Goal: Information Seeking & Learning: Compare options

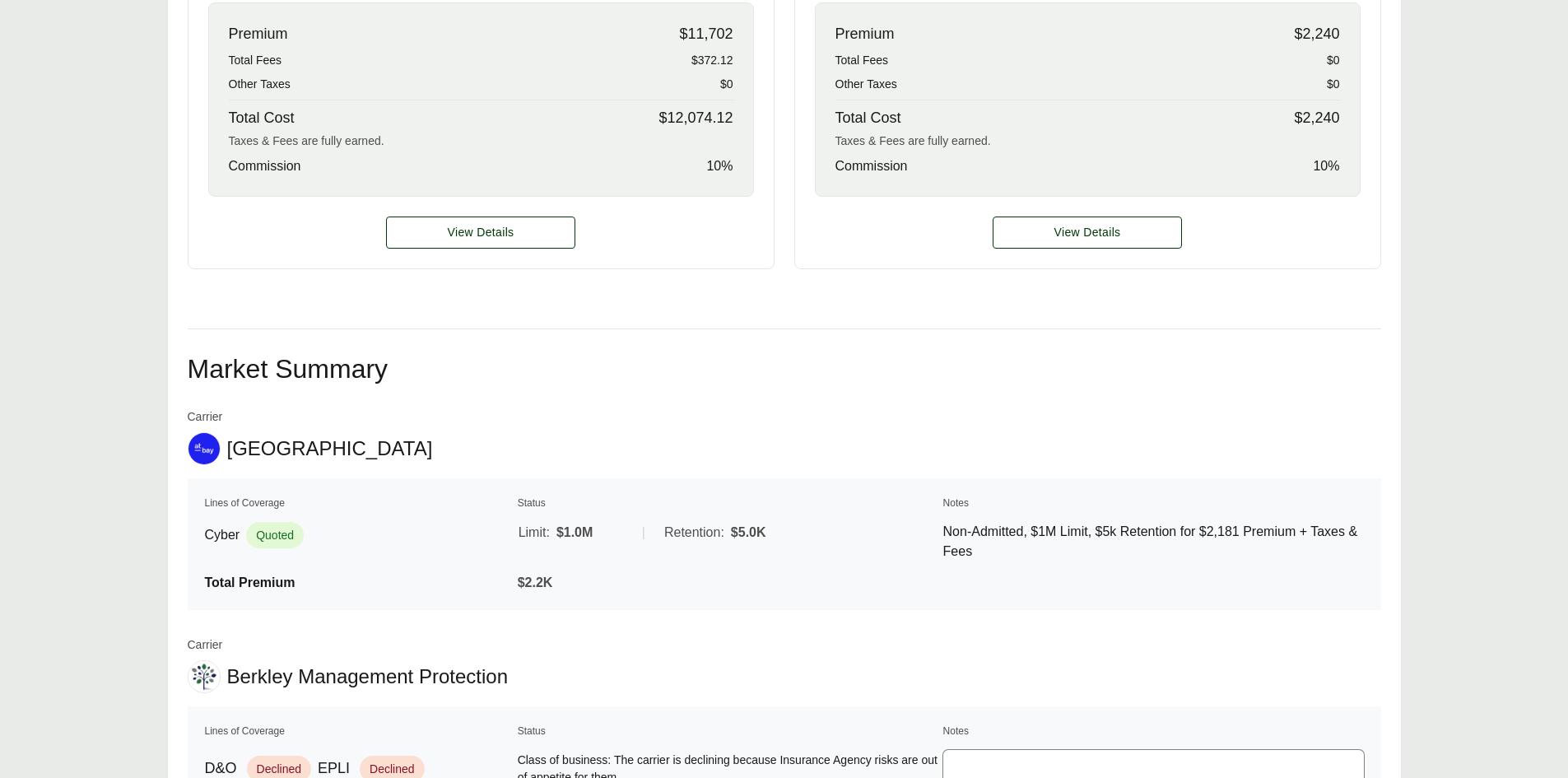
scroll to position [906, 0]
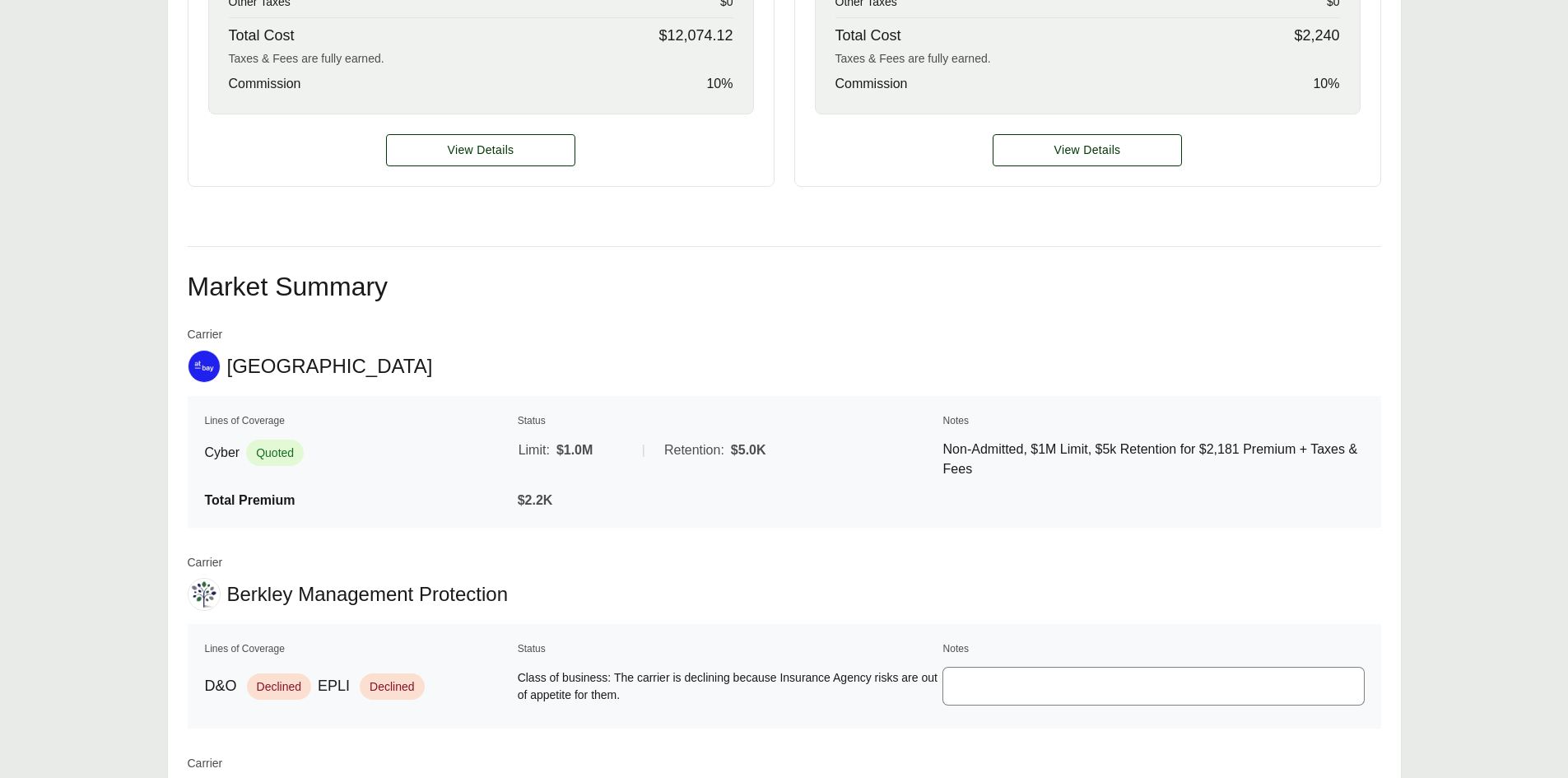
click at [474, 481] on td "Cyber Quoted" at bounding box center [358, 460] width 310 height 55
click at [1004, 479] on td "Non-Admitted, $1M Limit, $5k Retention for $2,181 Premium + Taxes & Fees" at bounding box center [1154, 460] width 422 height 55
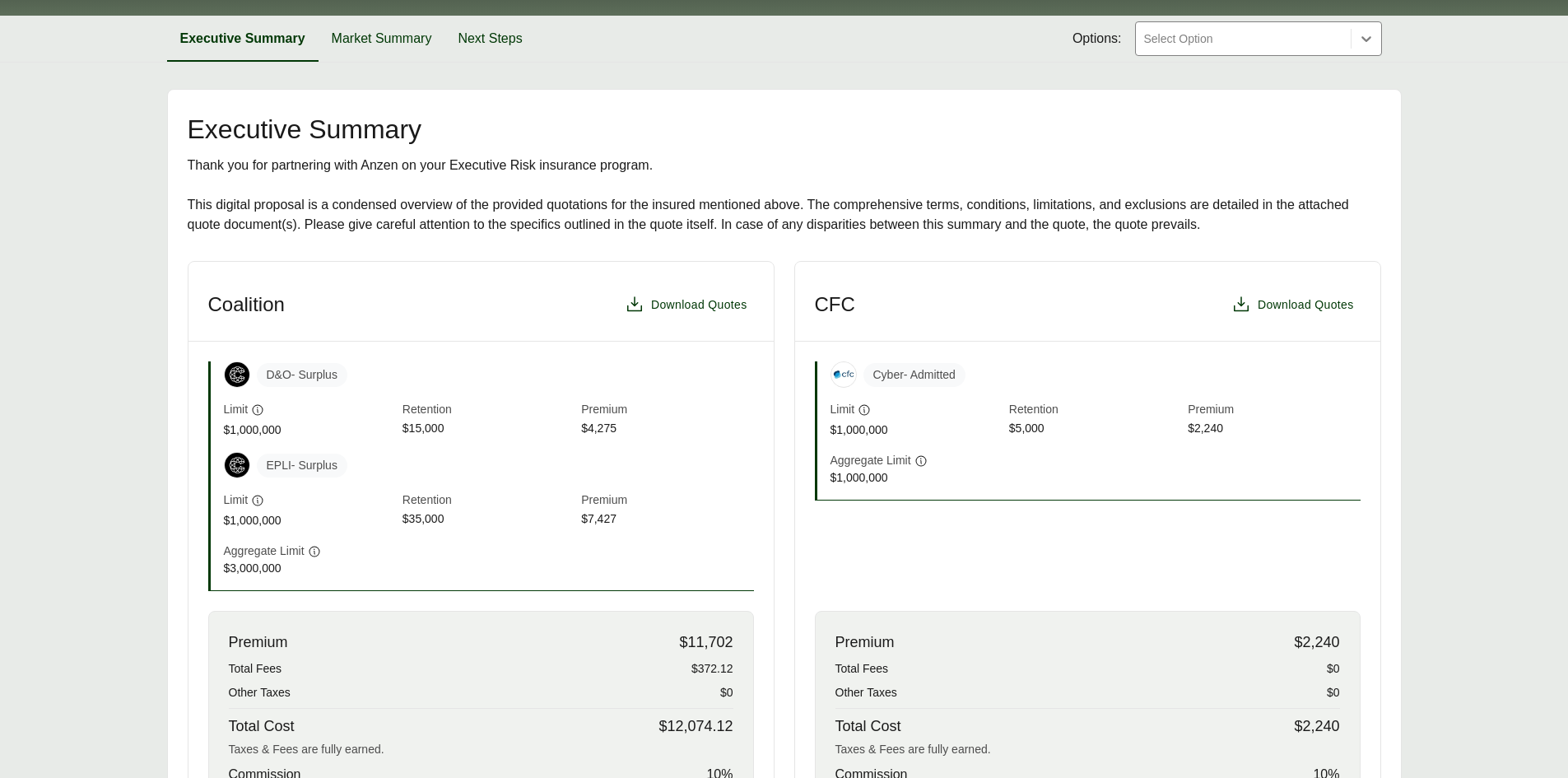
scroll to position [0, 0]
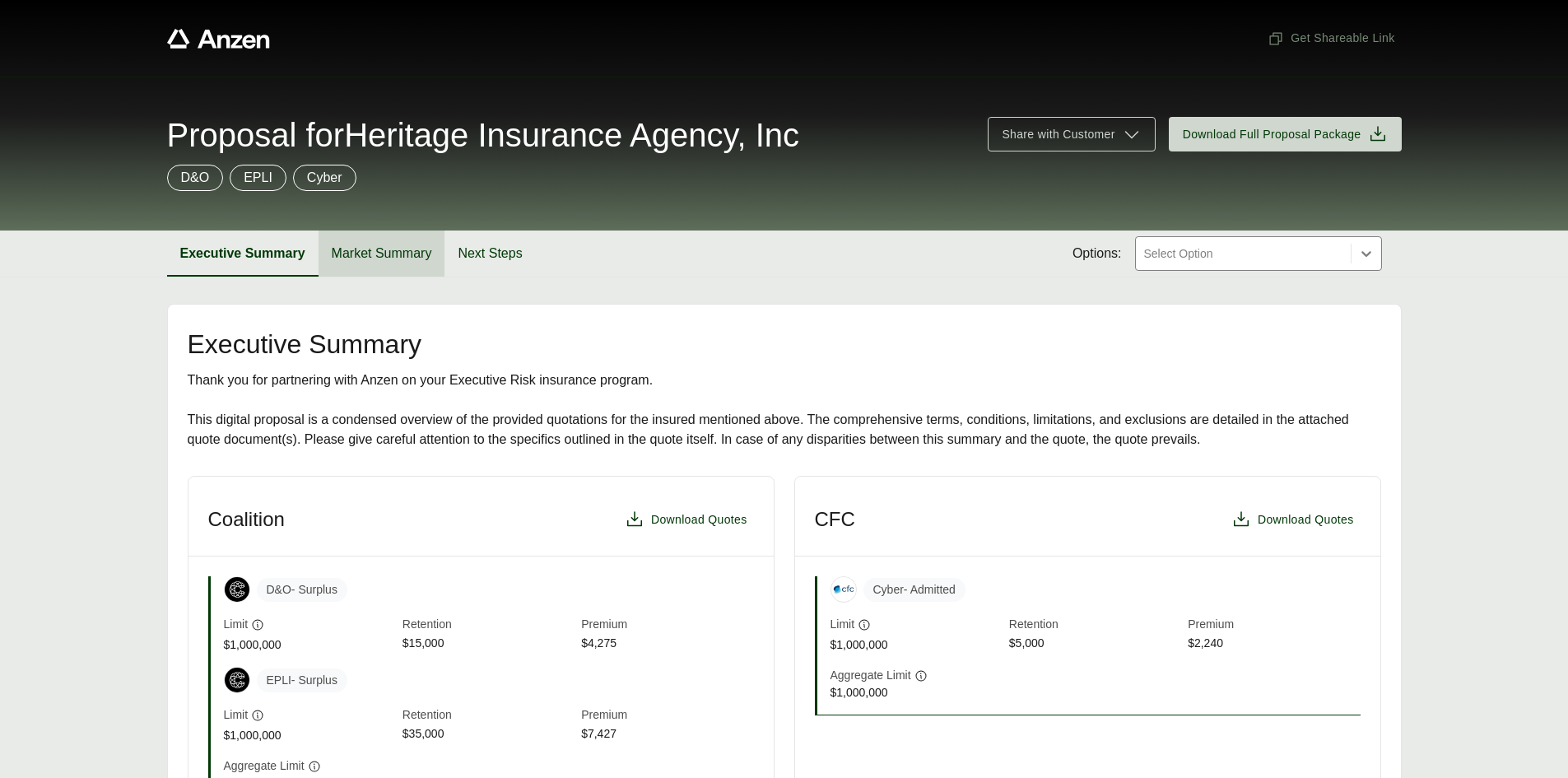
click at [410, 249] on button "Market Summary" at bounding box center [382, 253] width 127 height 46
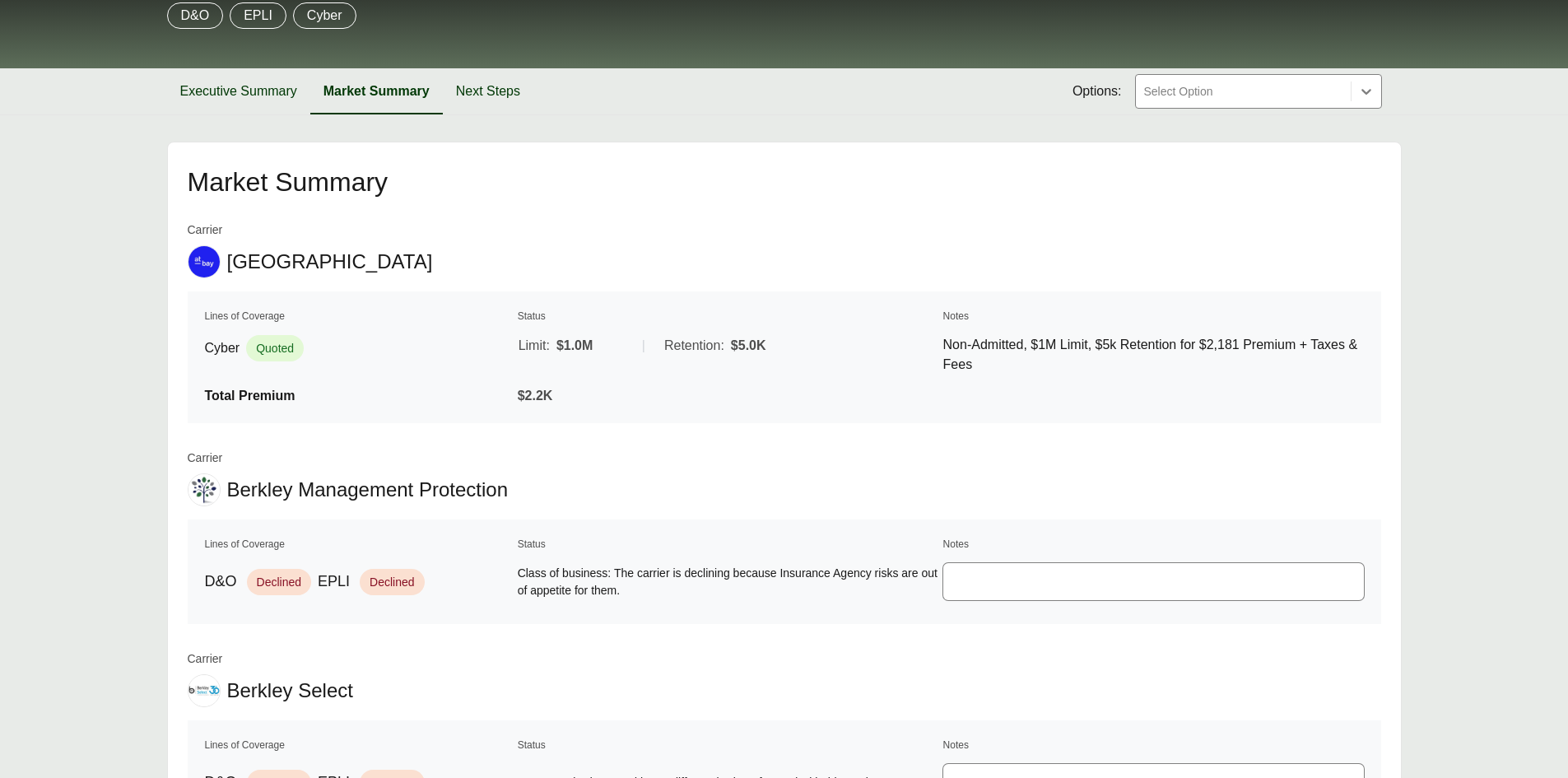
scroll to position [165, 0]
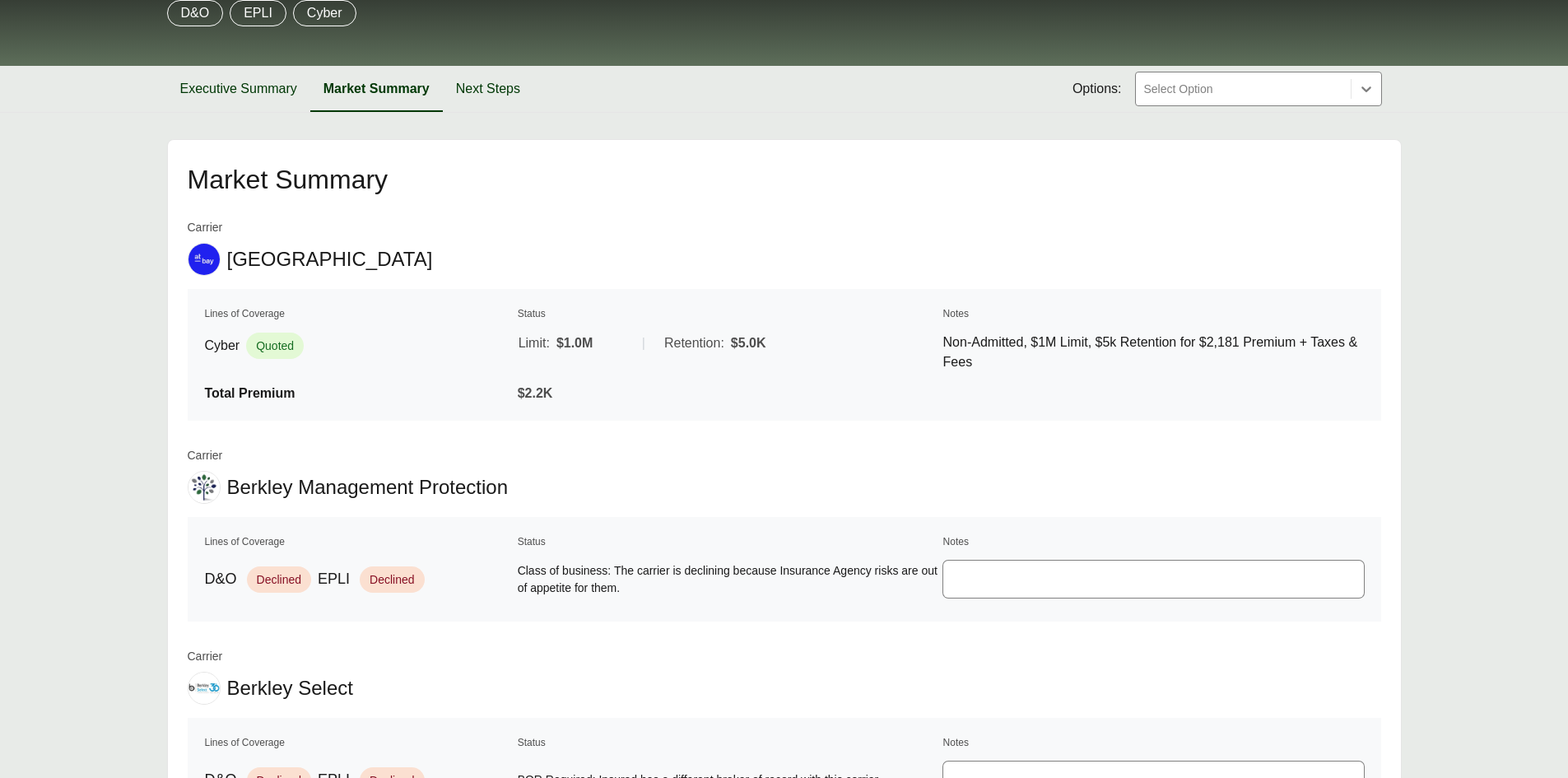
click at [414, 409] on table "Lines of Coverage Status Notes Cyber Quoted Limit: $1.0M | Retention: $5.0K Non…" at bounding box center [784, 355] width 1193 height 131
click at [422, 357] on div "Cyber Quoted" at bounding box center [358, 346] width 308 height 26
click at [416, 351] on div "Cyber Quoted" at bounding box center [358, 346] width 308 height 26
drag, startPoint x: 830, startPoint y: 337, endPoint x: 788, endPoint y: 339, distance: 42.0
click at [833, 338] on div "Retention: $5.0K" at bounding box center [801, 343] width 273 height 19
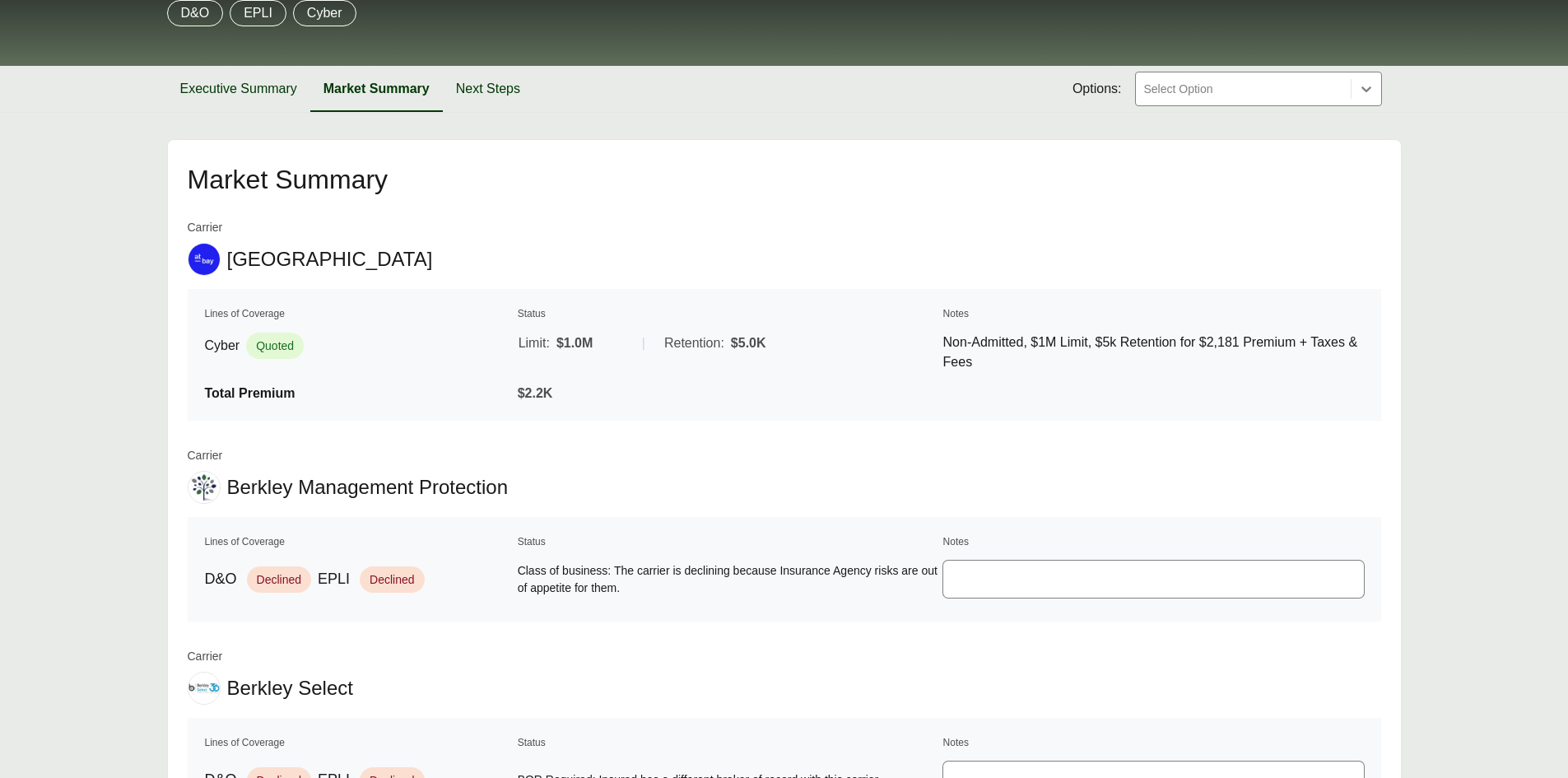
click at [281, 350] on span "Quoted" at bounding box center [274, 346] width 57 height 26
click at [216, 348] on span "Cyber" at bounding box center [222, 346] width 35 height 19
click at [546, 338] on span "Limit:" at bounding box center [534, 343] width 31 height 19
drag, startPoint x: 567, startPoint y: 343, endPoint x: 819, endPoint y: 344, distance: 252.0
click at [590, 348] on div "Limit: $1.0M" at bounding box center [571, 343] width 105 height 19
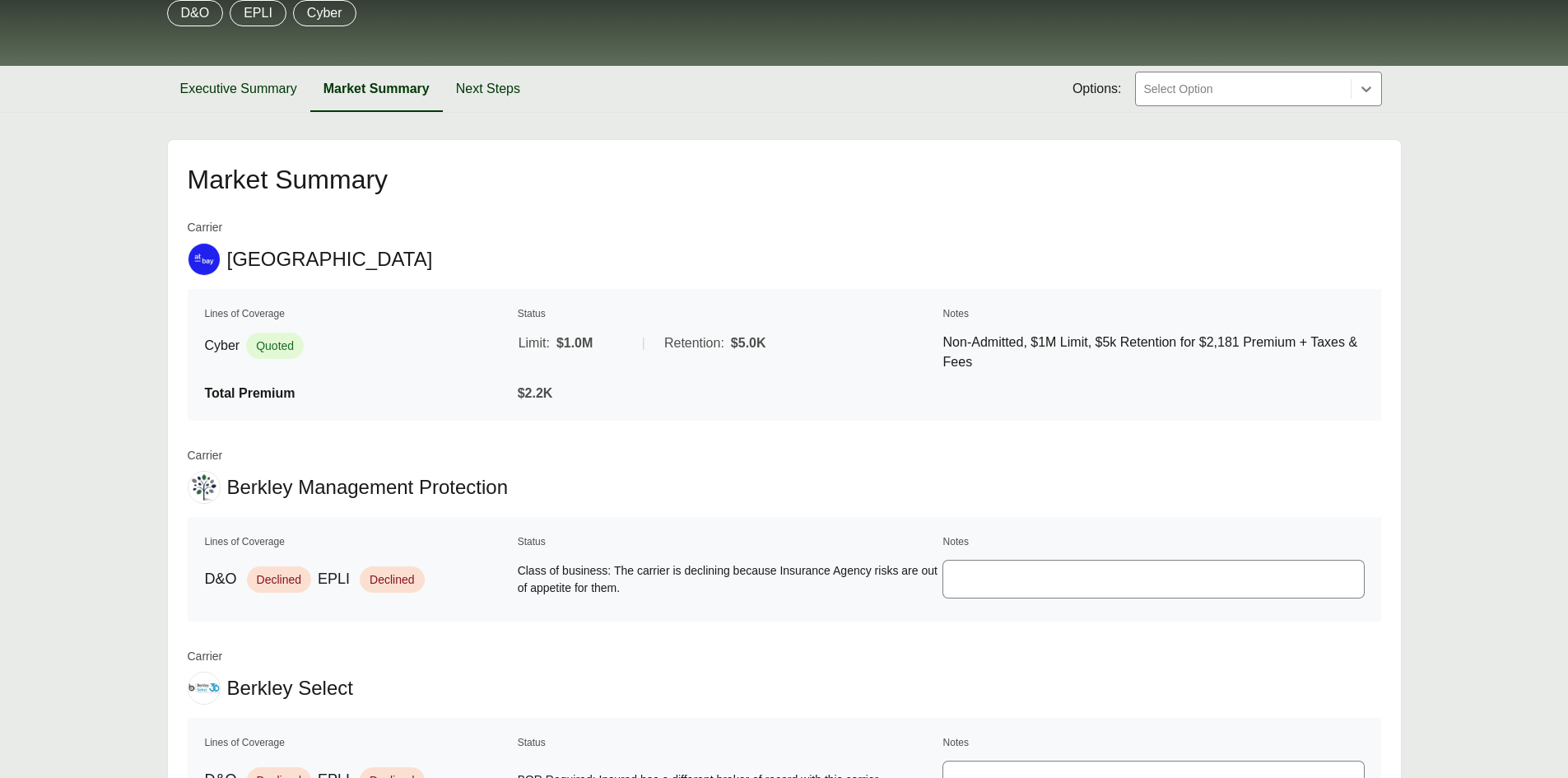
drag, startPoint x: 819, startPoint y: 344, endPoint x: 991, endPoint y: 345, distance: 172.0
click at [825, 344] on div "Retention: $5.0K" at bounding box center [801, 343] width 273 height 19
drag, startPoint x: 991, startPoint y: 345, endPoint x: 1030, endPoint y: 345, distance: 39.0
click at [997, 345] on p "Non-Admitted, $1M Limit, $5k Retention for $2,181 Premium + Taxes & Fees" at bounding box center [1154, 352] width 421 height 40
drag, startPoint x: 1116, startPoint y: 334, endPoint x: 1107, endPoint y: 357, distance: 24.7
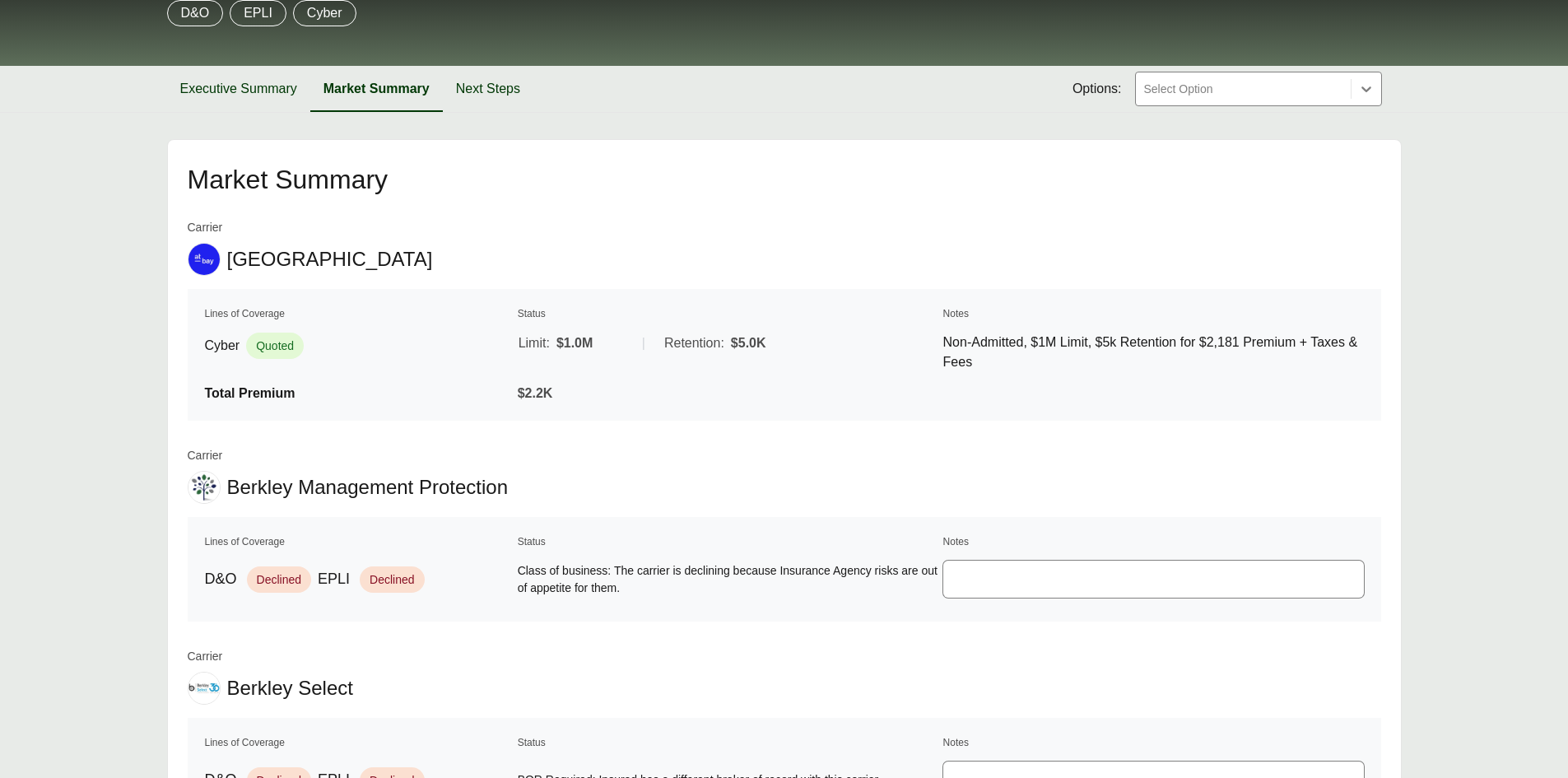
click at [1117, 334] on p "Non-Admitted, $1M Limit, $5k Retention for $2,181 Premium + Taxes & Fees" at bounding box center [1154, 352] width 421 height 40
click at [919, 388] on div "$2.2K" at bounding box center [728, 393] width 421 height 19
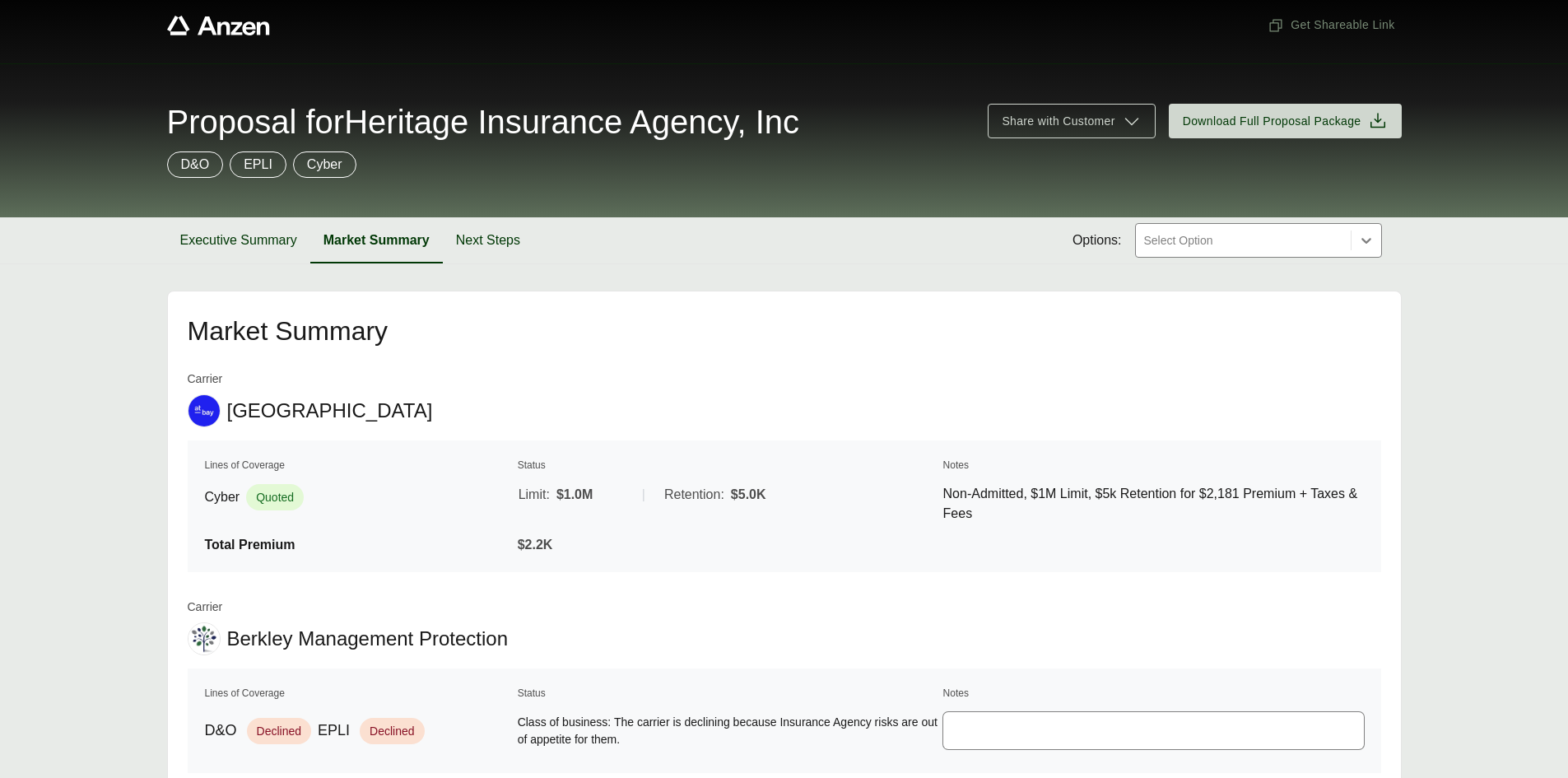
scroll to position [0, 0]
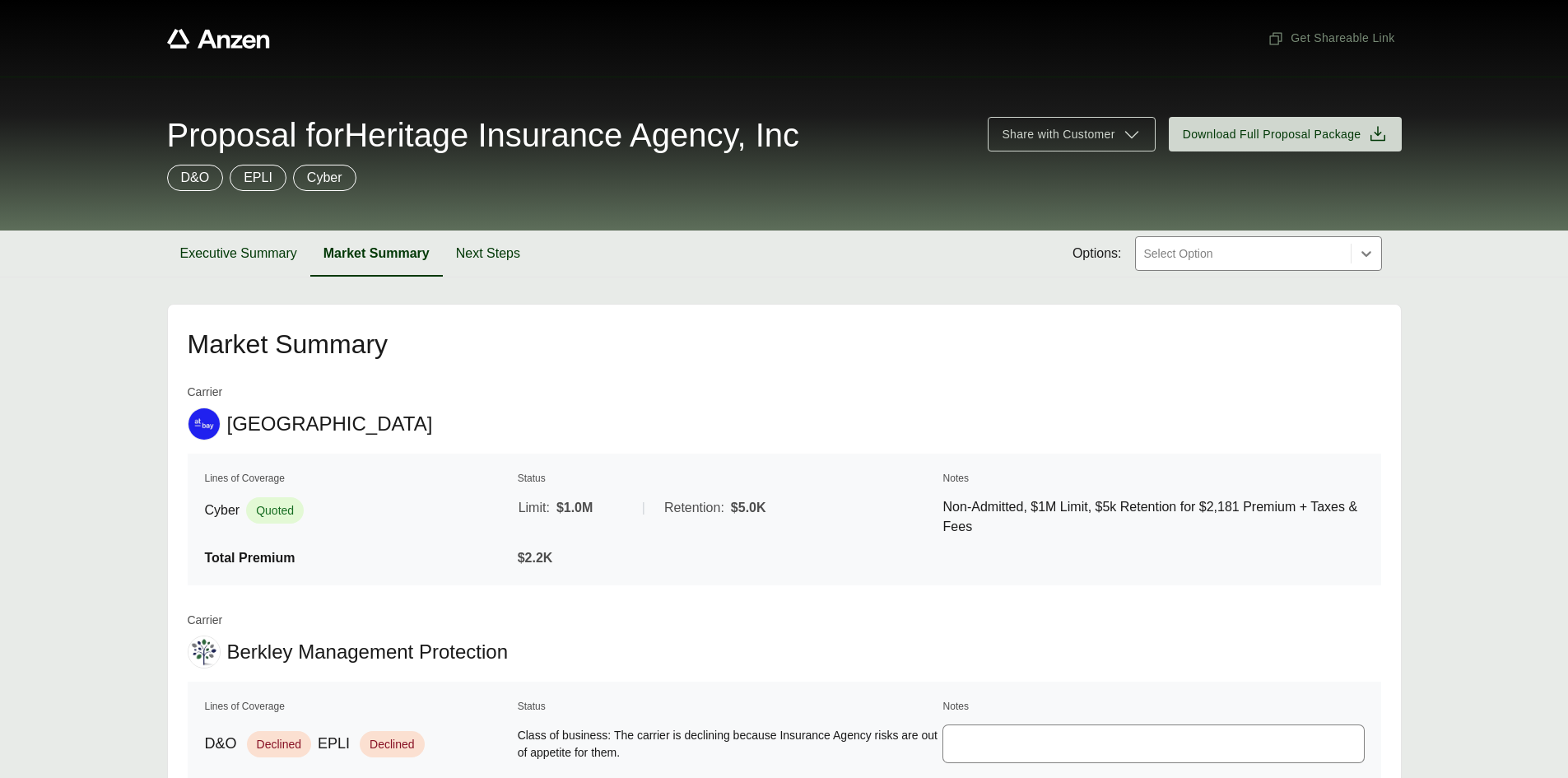
click at [554, 438] on div "Carrier [GEOGRAPHIC_DATA]" at bounding box center [784, 412] width 1193 height 56
click at [268, 261] on button "Executive Summary" at bounding box center [238, 253] width 143 height 46
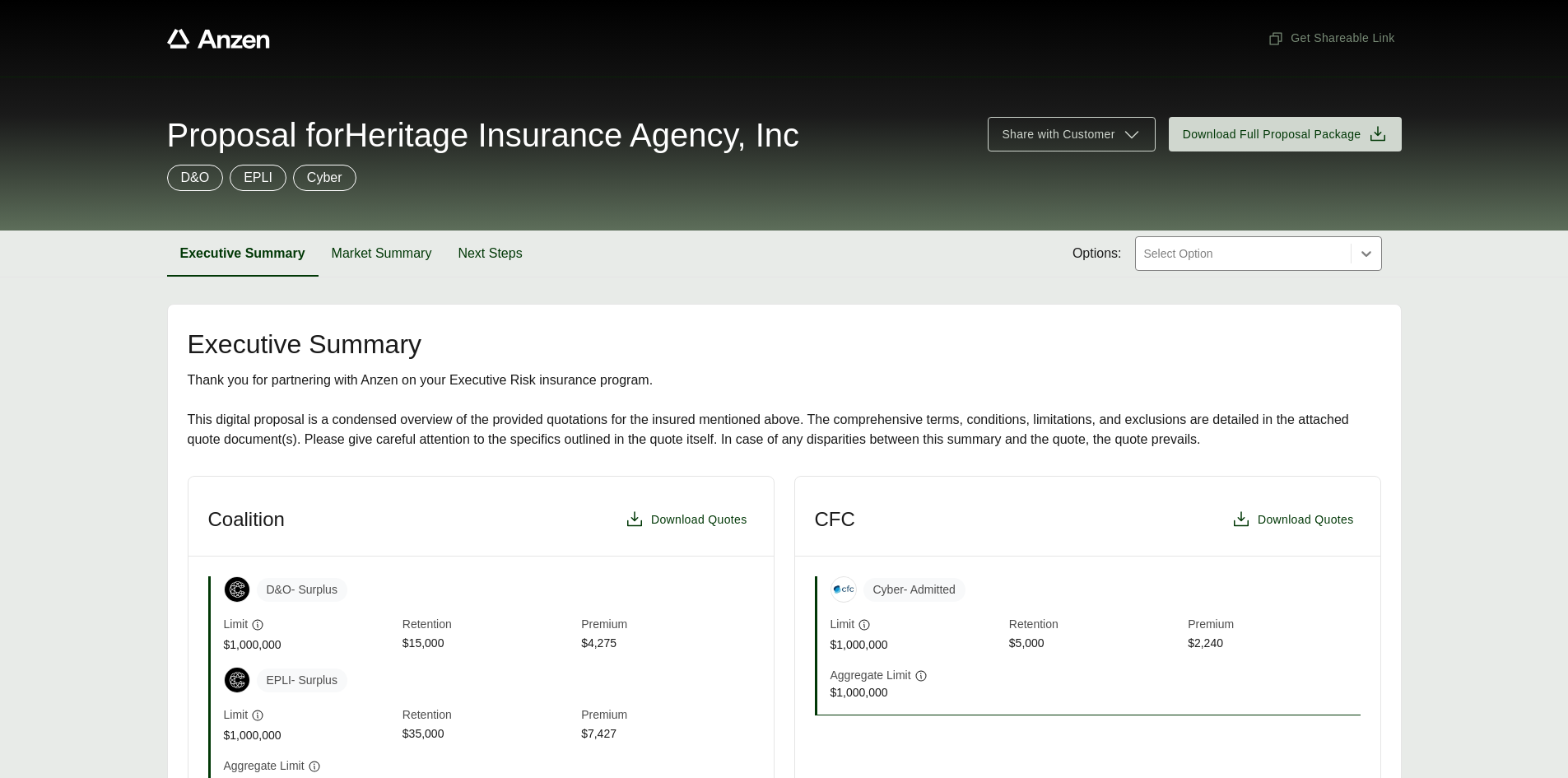
click at [1315, 258] on div at bounding box center [1243, 253] width 202 height 19
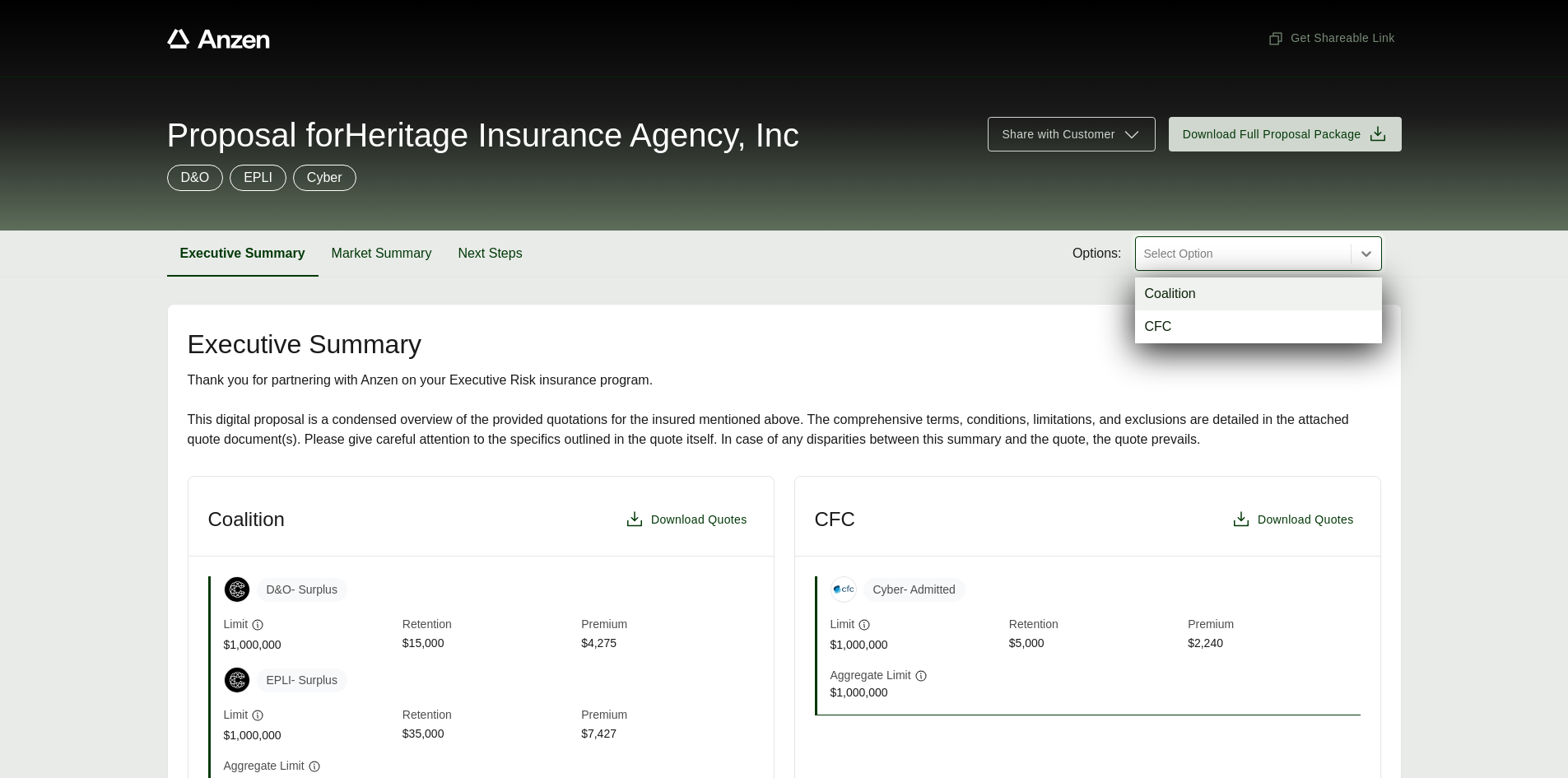
click at [1433, 263] on section "Executive Summary Market Summary Next Steps Options: option Coalition focused, …" at bounding box center [784, 253] width 1568 height 47
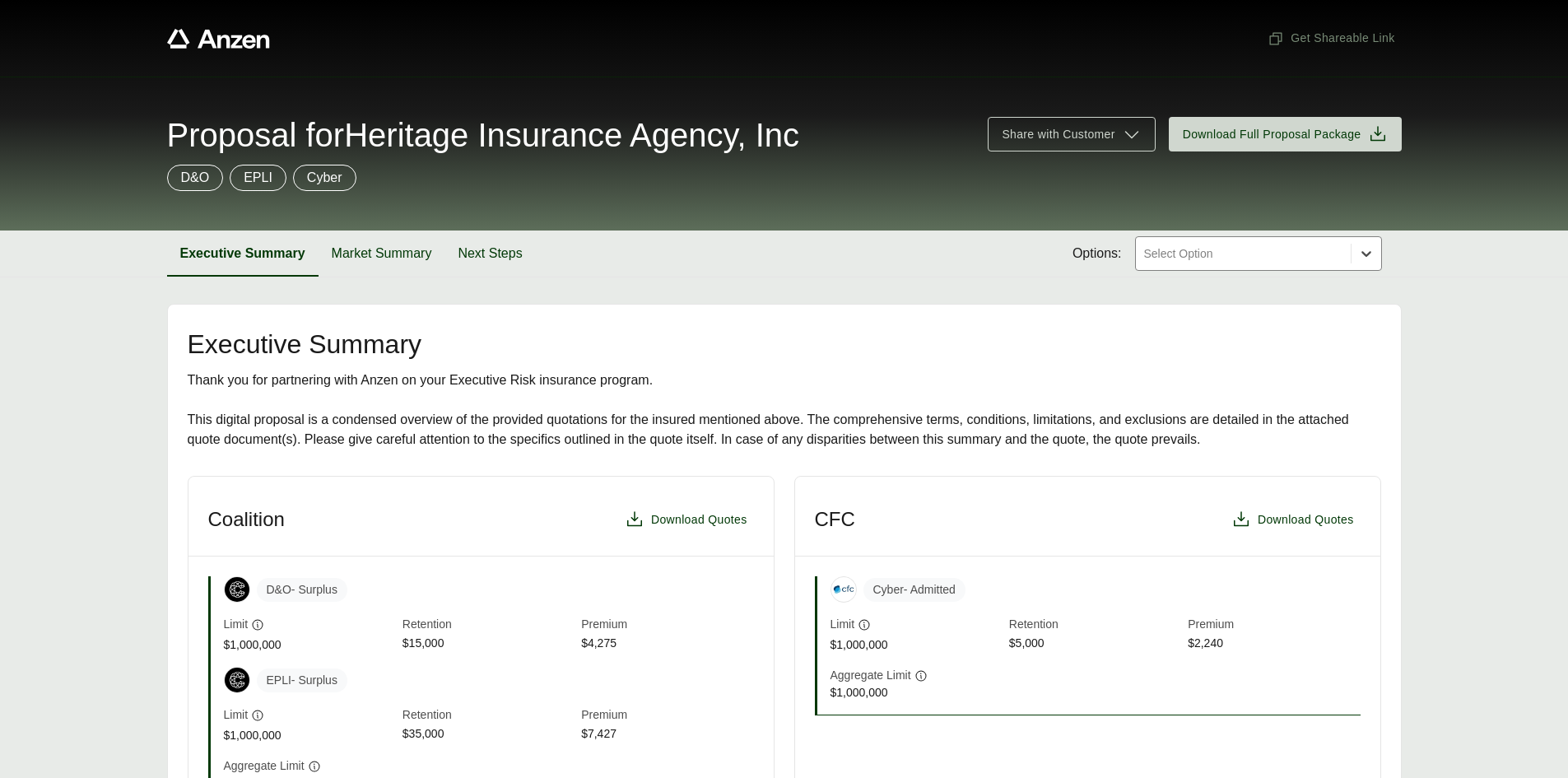
drag, startPoint x: 1294, startPoint y: 251, endPoint x: 1368, endPoint y: 252, distance: 74.0
click at [1293, 251] on div at bounding box center [1243, 253] width 202 height 19
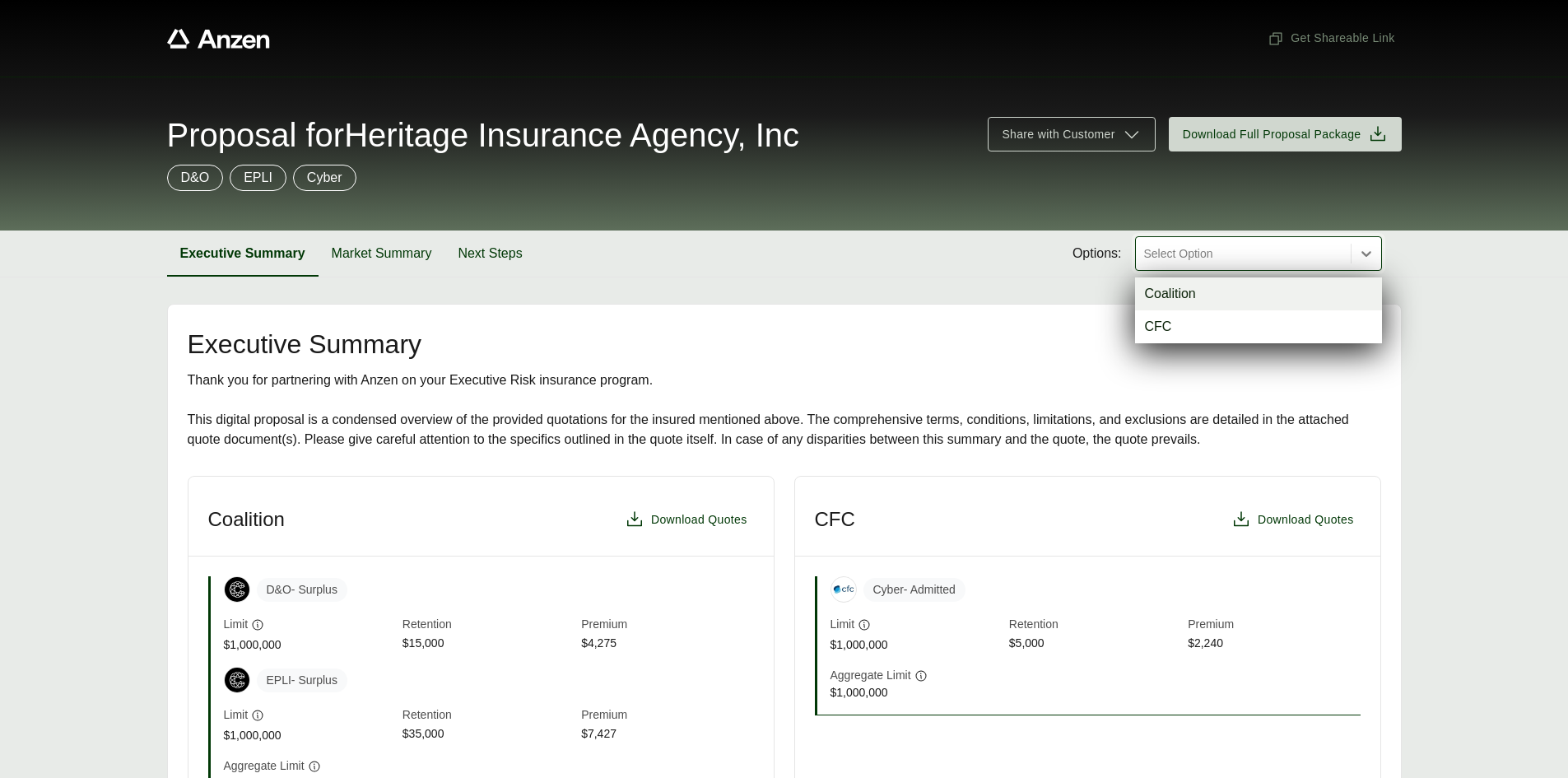
click at [1471, 255] on section "Executive Summary Market Summary Next Steps Options: option Coalition focused, …" at bounding box center [784, 253] width 1568 height 47
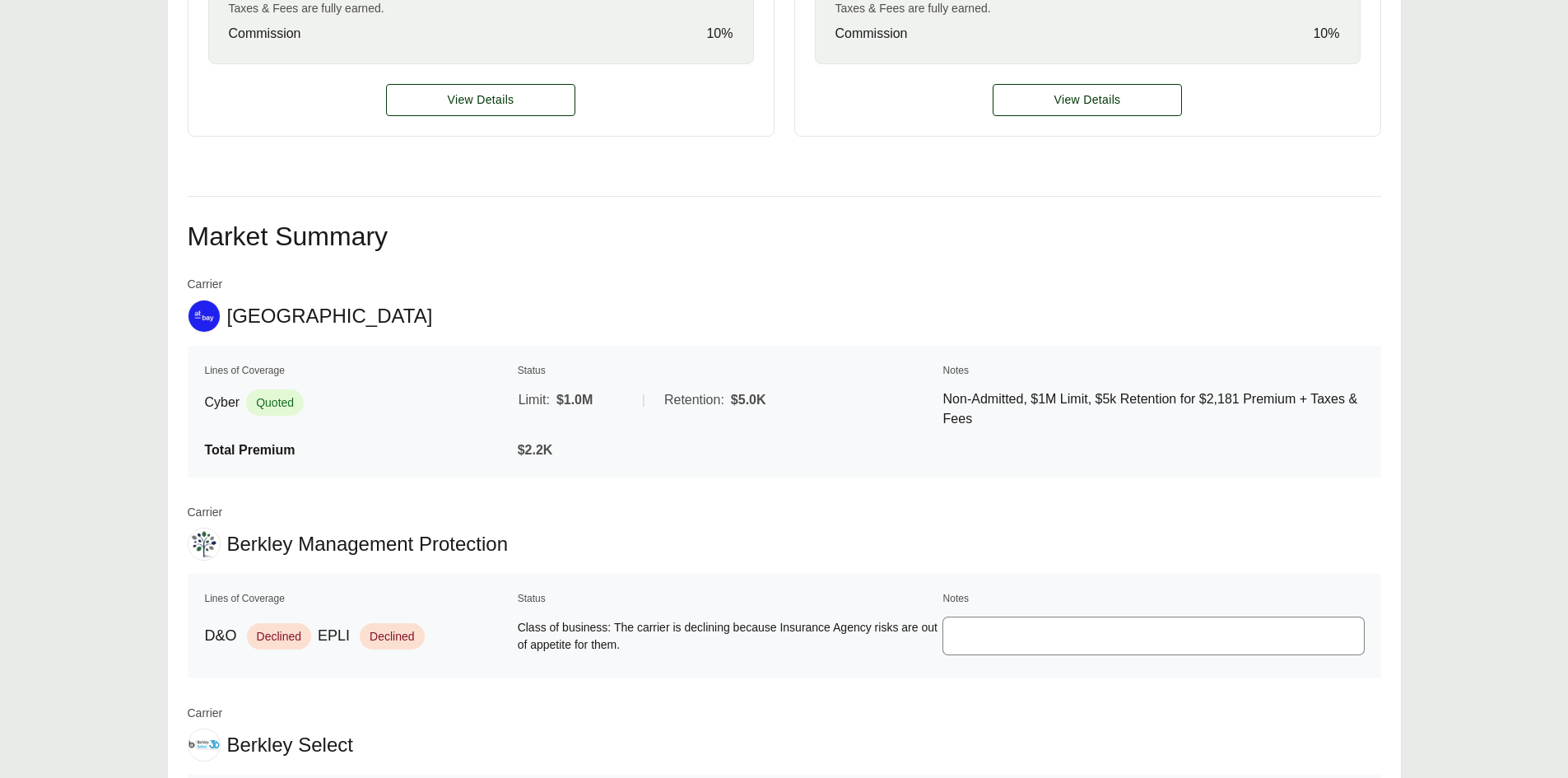
scroll to position [1070, 0]
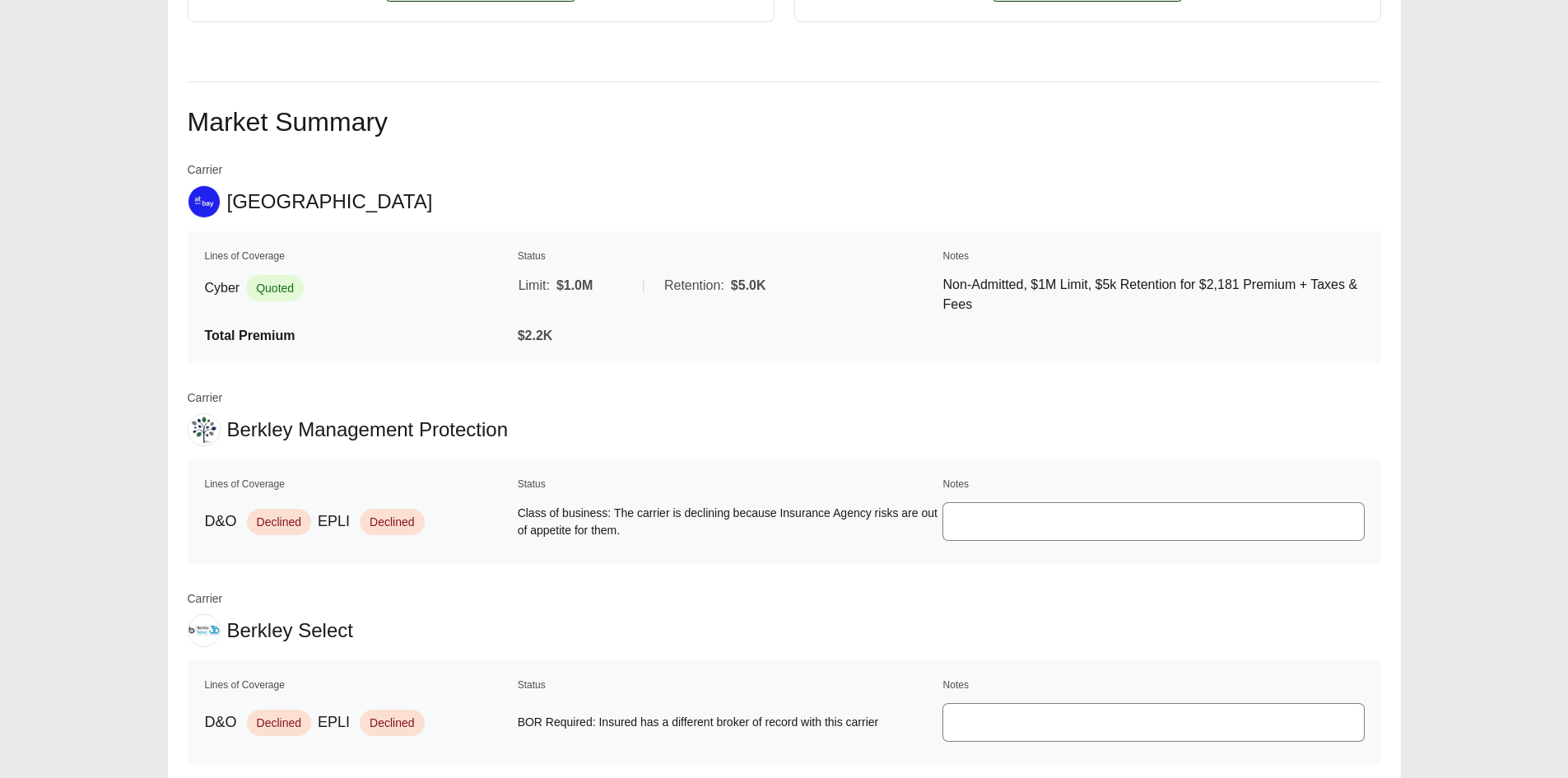
click at [215, 204] on img at bounding box center [204, 201] width 31 height 31
click at [290, 206] on div "Carrier [GEOGRAPHIC_DATA]" at bounding box center [784, 190] width 1193 height 56
click at [283, 285] on span "Quoted" at bounding box center [274, 288] width 57 height 26
click at [256, 349] on table "Lines of Coverage Status Notes Cyber Quoted Limit: $1.0M | Retention: $5.0K Non…" at bounding box center [784, 296] width 1193 height 131
drag, startPoint x: 635, startPoint y: 327, endPoint x: 786, endPoint y: 311, distance: 151.8
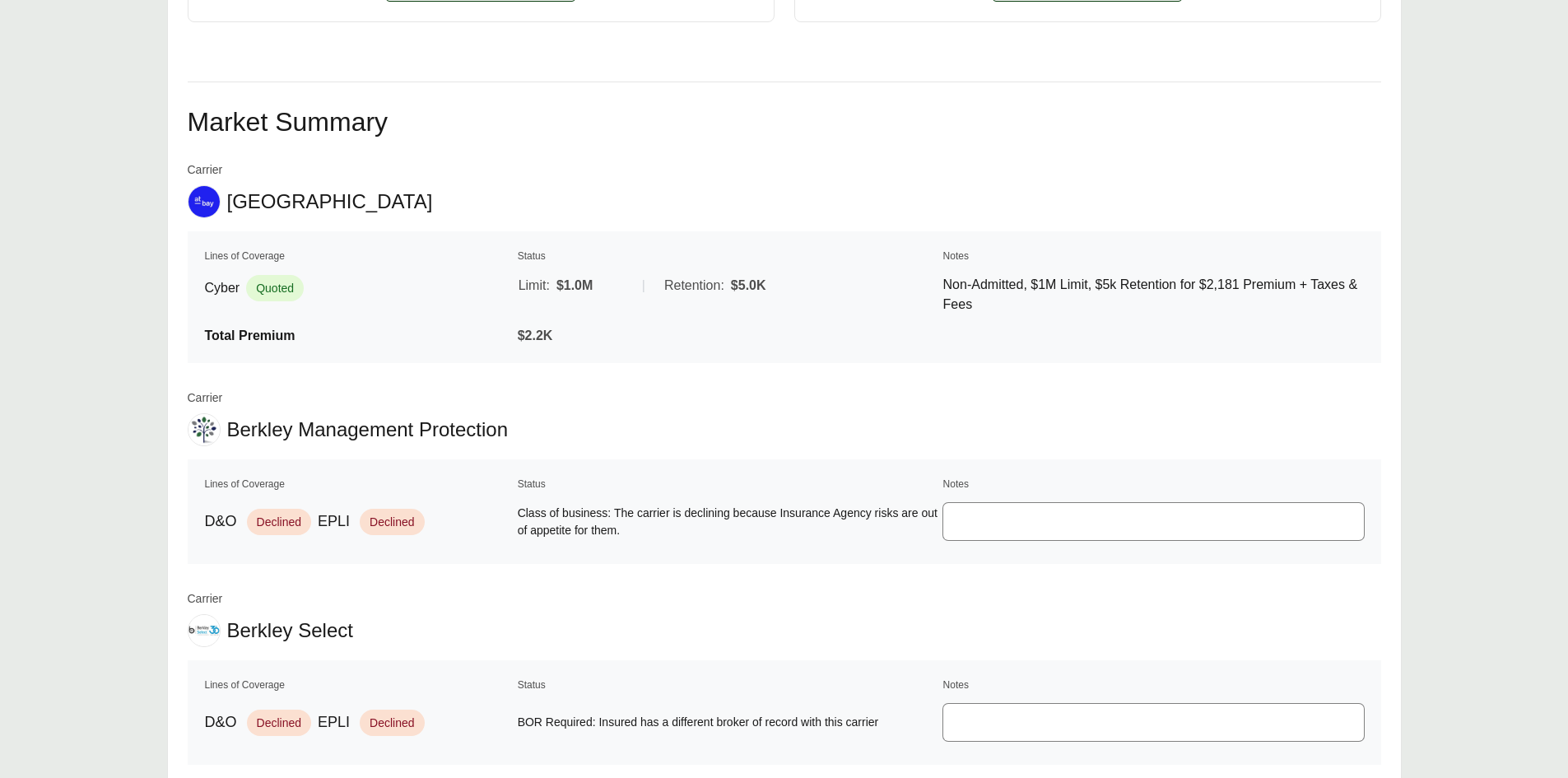
click at [643, 326] on div "$2.2K" at bounding box center [728, 336] width 421 height 19
click at [1088, 297] on p "Non-Admitted, $1M Limit, $5k Retention for $2,181 Premium + Taxes & Fees" at bounding box center [1154, 295] width 421 height 40
click at [1153, 297] on p "Non-Admitted, $1M Limit, $5k Retention for $2,181 Premium + Taxes & Fees" at bounding box center [1154, 295] width 421 height 40
drag, startPoint x: 1232, startPoint y: 275, endPoint x: 906, endPoint y: 271, distance: 326.0
click at [1230, 275] on p "Non-Admitted, $1M Limit, $5k Retention for $2,181 Premium + Taxes & Fees" at bounding box center [1154, 295] width 421 height 40
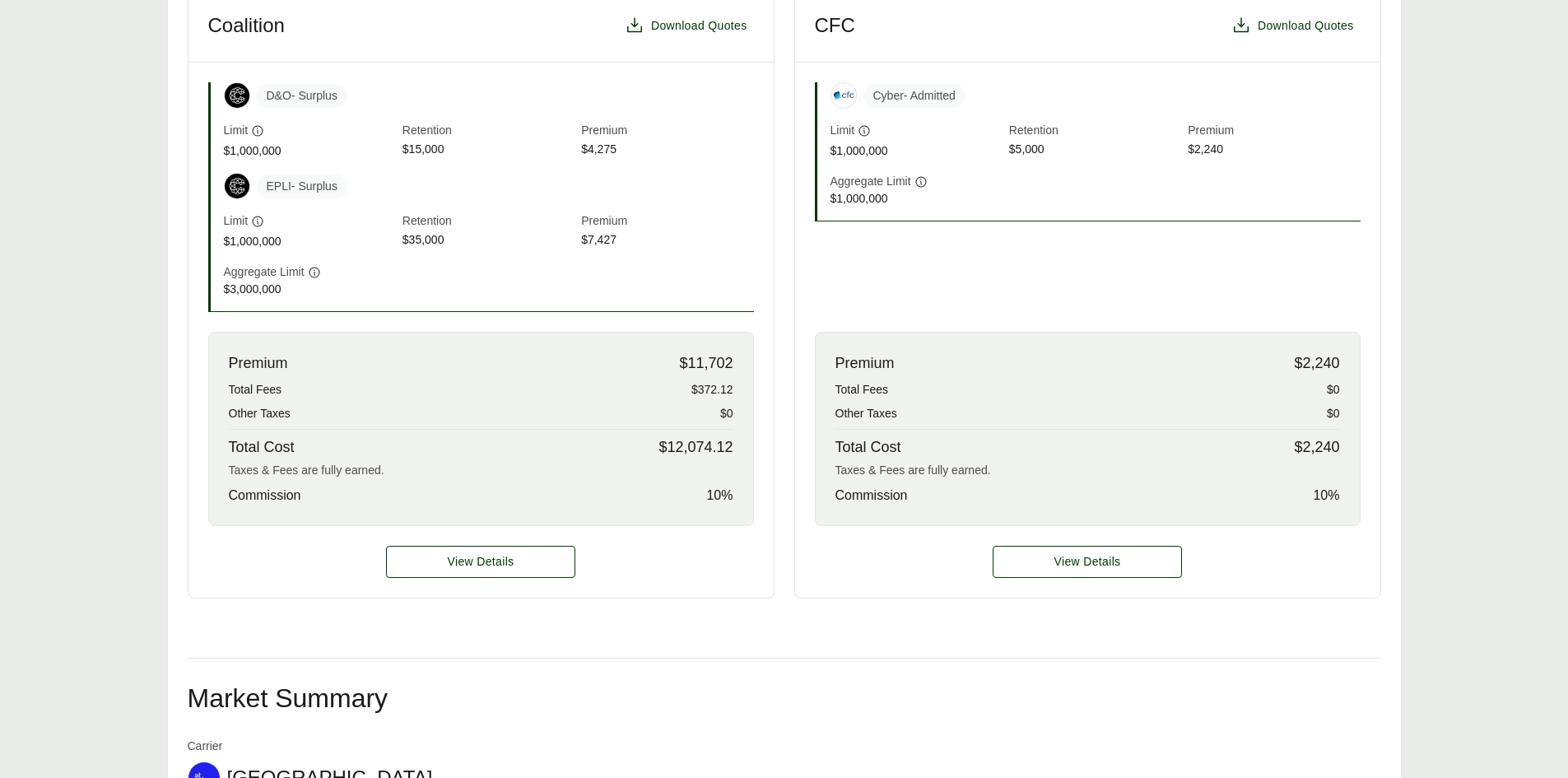
scroll to position [412, 0]
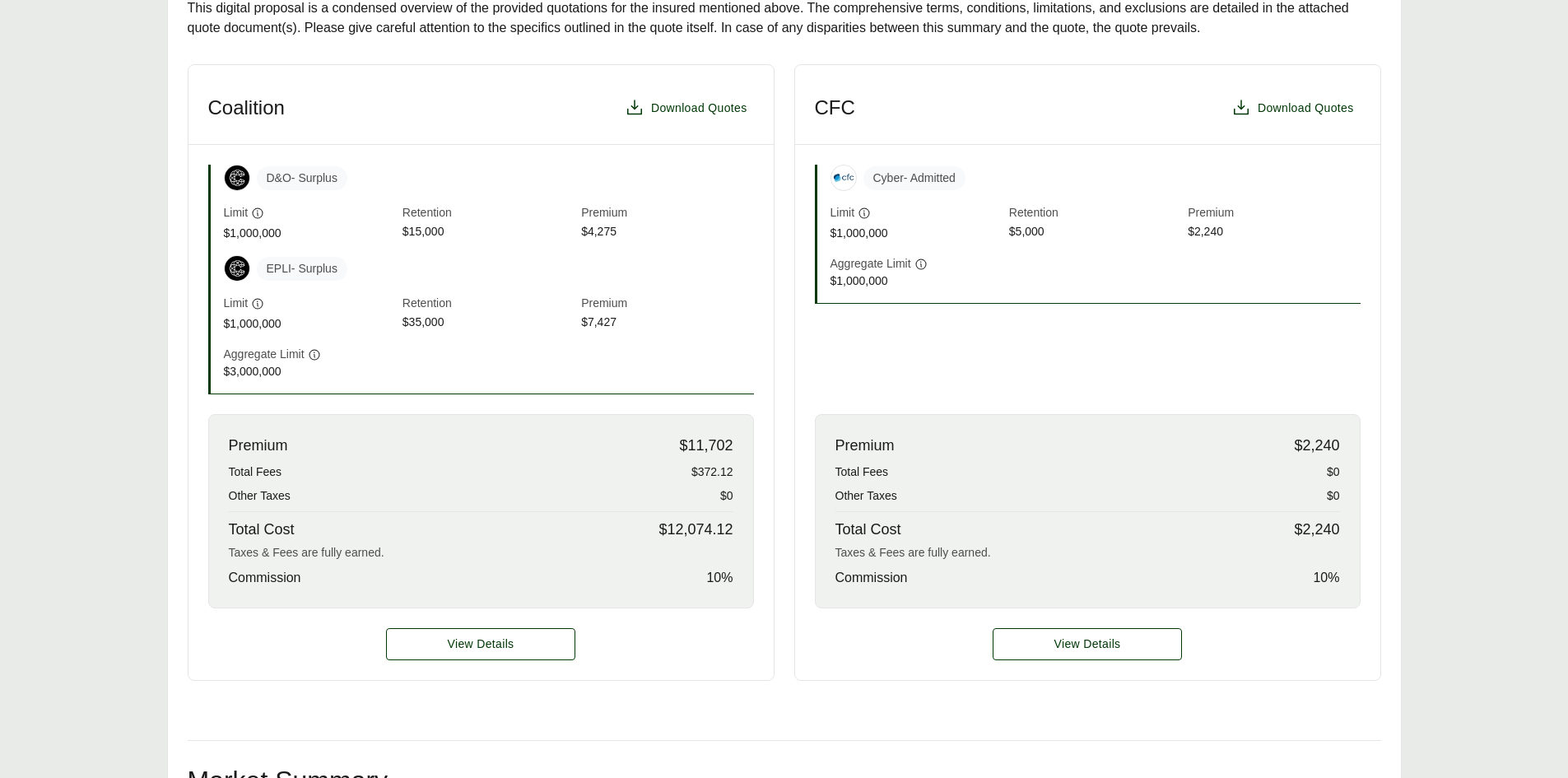
click at [1017, 339] on article "CFC Download Quotes Cyber - Admitted Limit $1,000,000 Retention $5,000 Premium …" at bounding box center [1087, 372] width 586 height 617
click at [1253, 531] on div "Premium $2,240 Total Fees $0 Other Taxes $0 Total Cost $2,240 Taxes & Fees are …" at bounding box center [1087, 511] width 546 height 194
click at [1298, 532] on div "Premium $2,240 Total Fees $0 Other Taxes $0 Total Cost $2,240 Taxes & Fees are …" at bounding box center [1087, 511] width 546 height 194
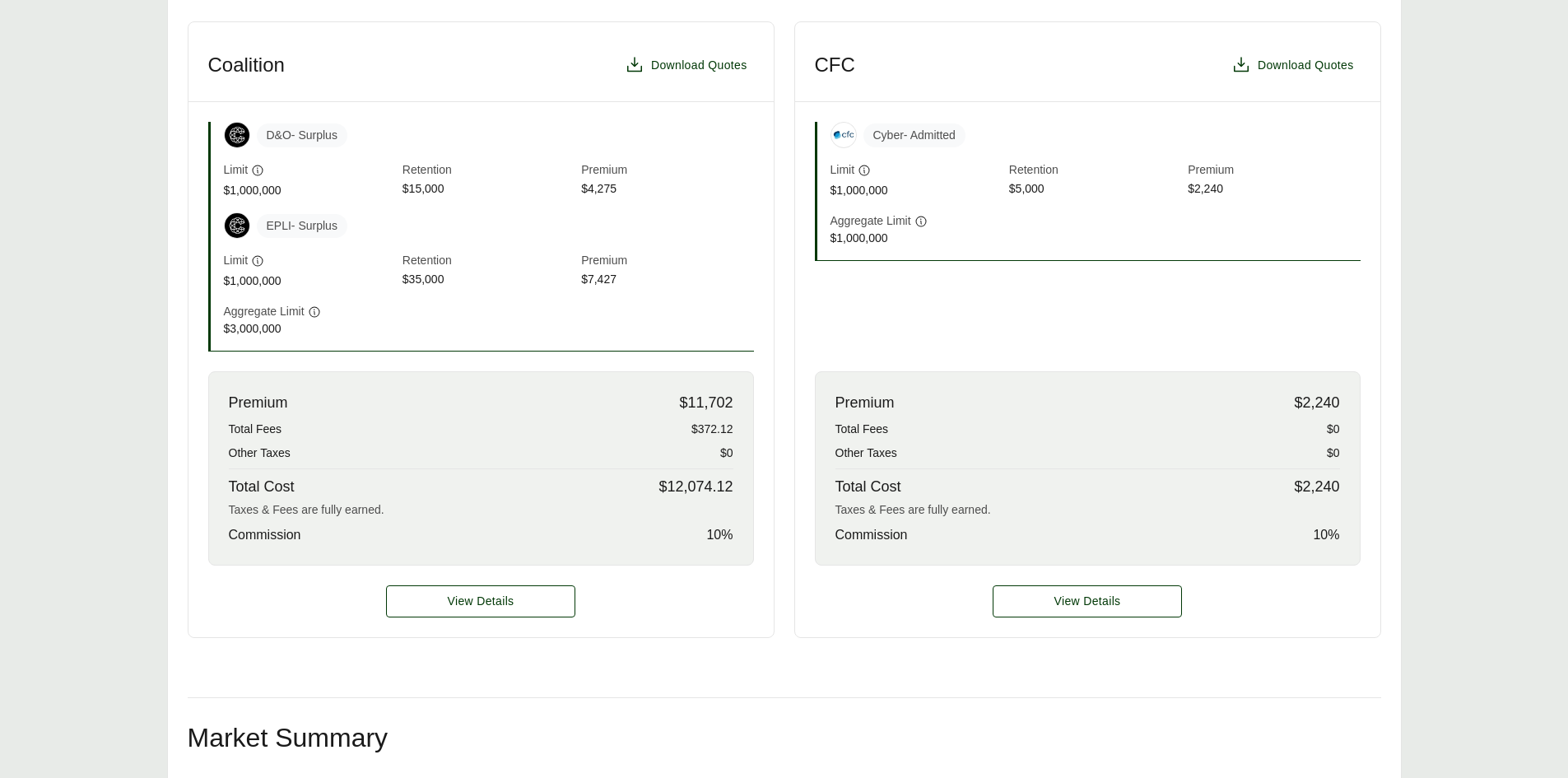
scroll to position [494, 0]
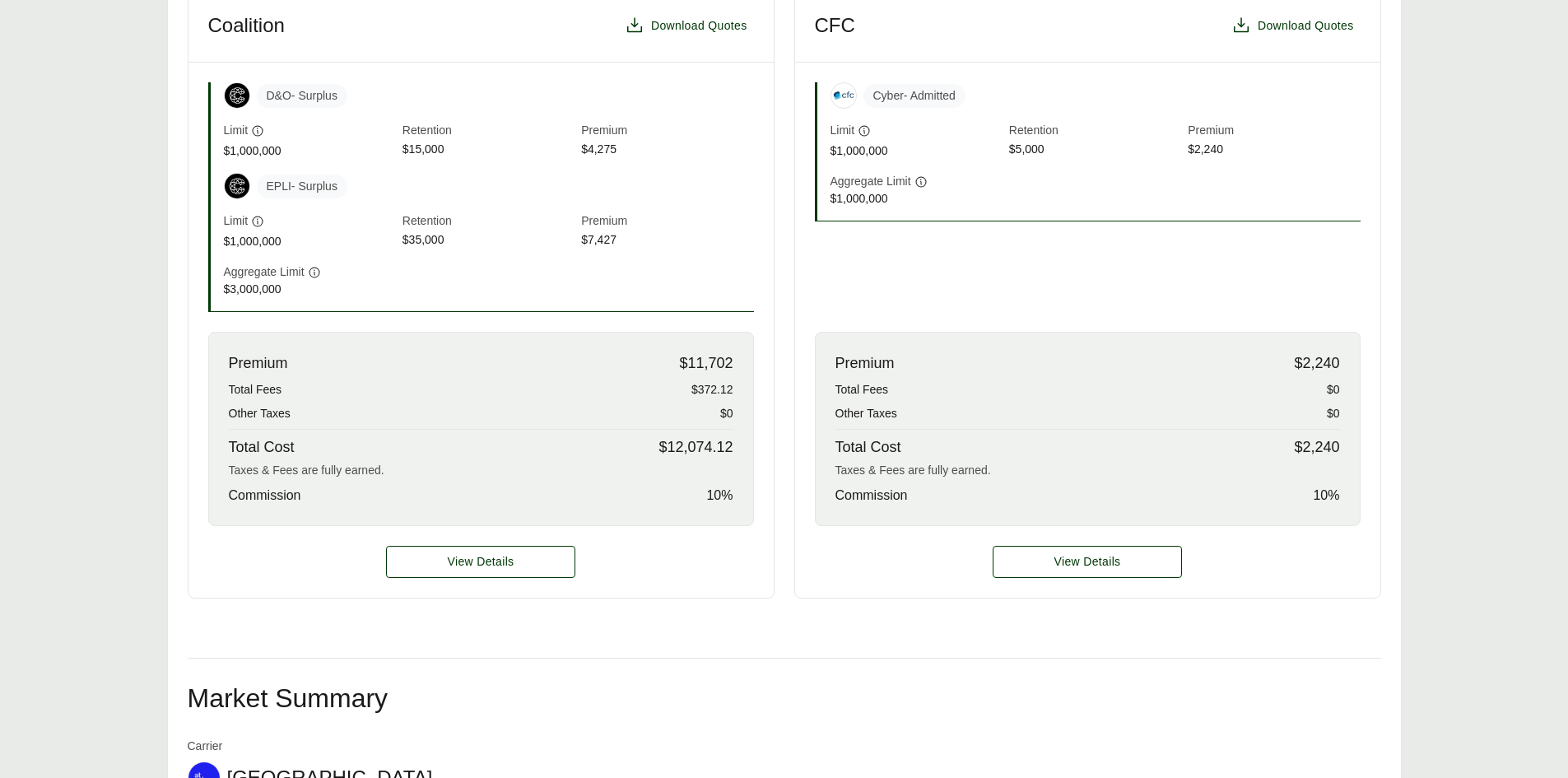
click at [1303, 447] on div "Premium $2,240 Total Fees $0 Other Taxes $0 Total Cost $2,240 Taxes & Fees are …" at bounding box center [1087, 429] width 546 height 194
click at [1288, 447] on div "Total Cost $2,240" at bounding box center [1087, 447] width 504 height 22
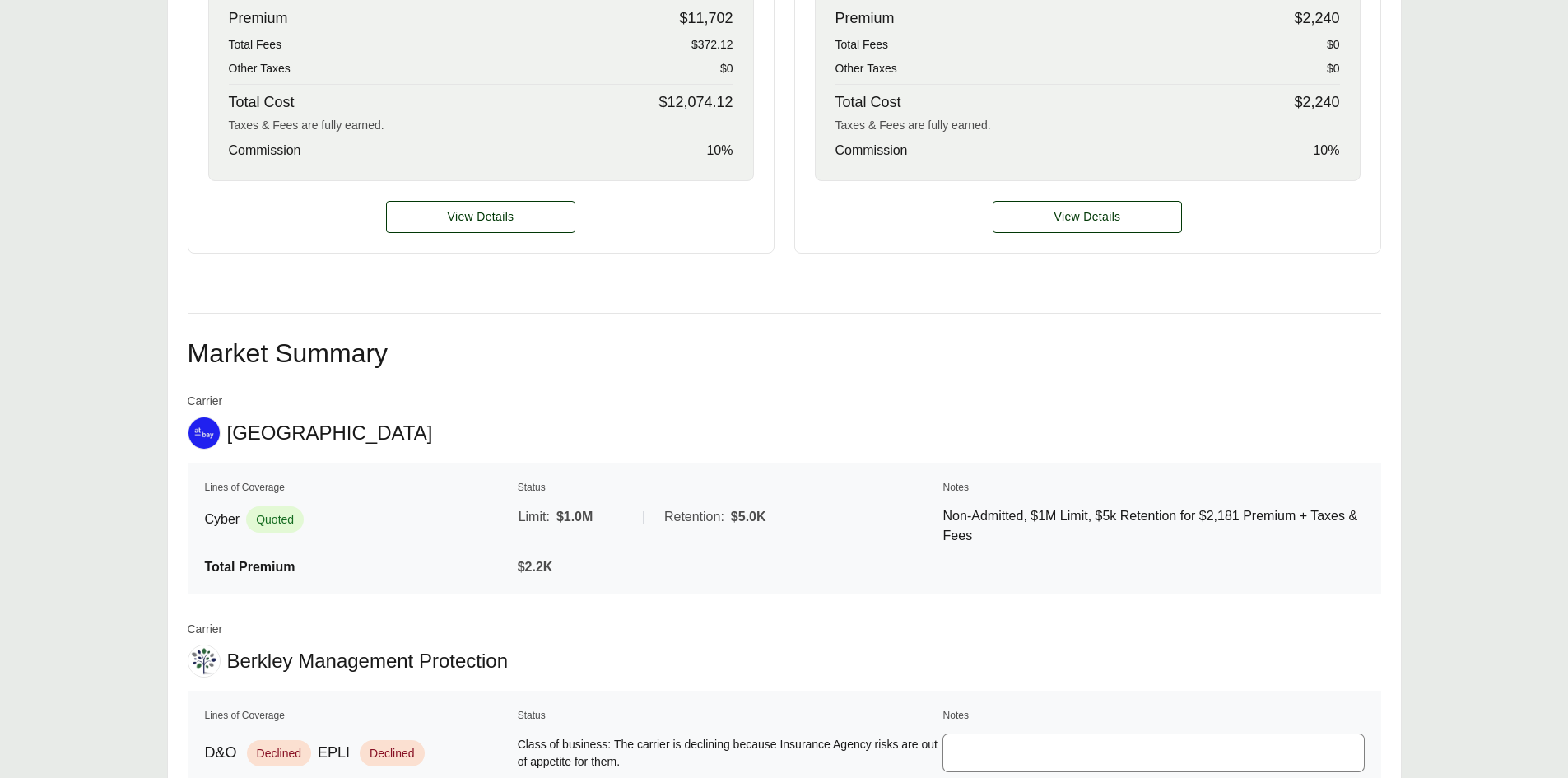
scroll to position [906, 0]
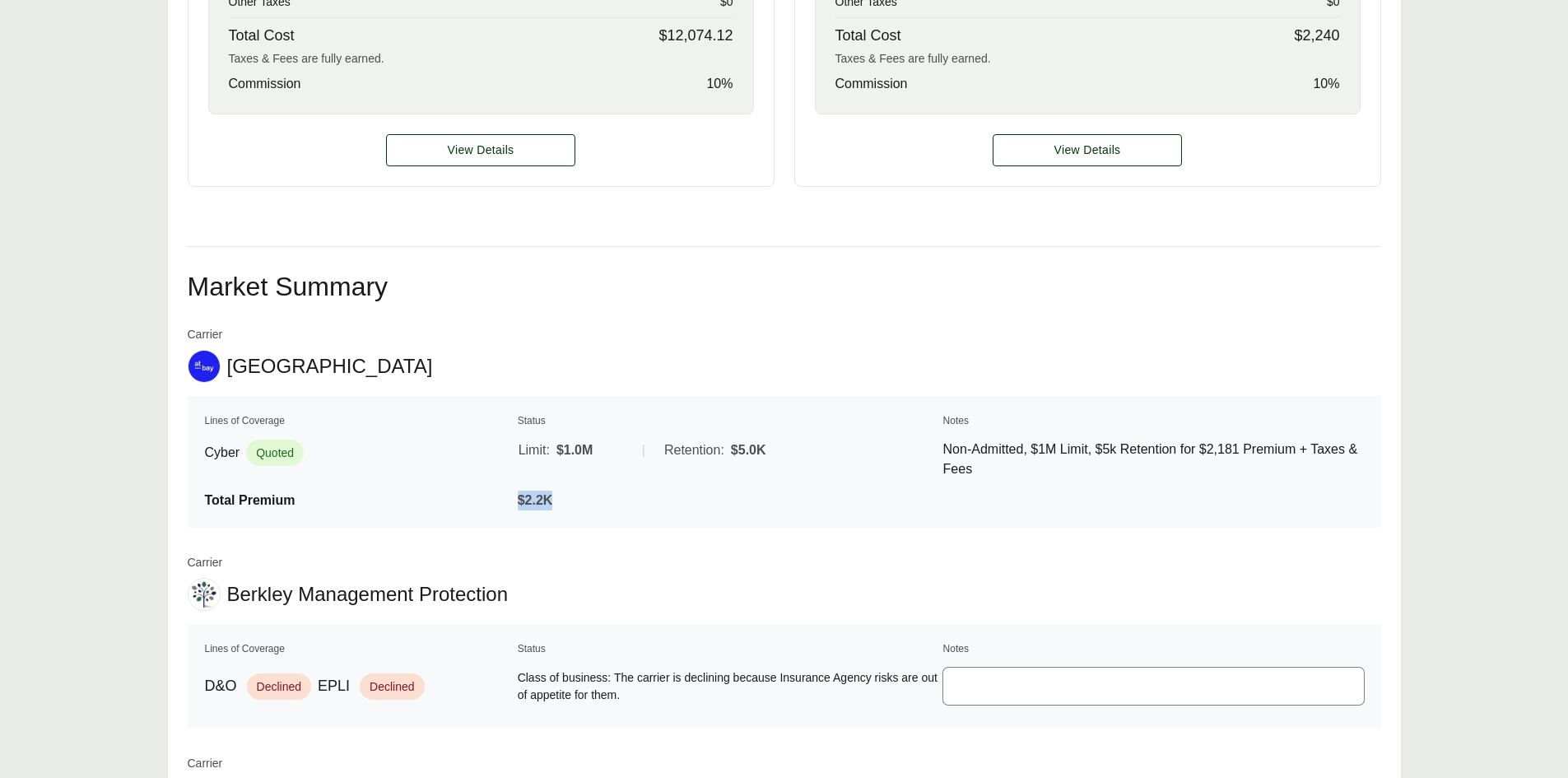
drag, startPoint x: 524, startPoint y: 497, endPoint x: 496, endPoint y: 497, distance: 28.0
click at [496, 497] on tr "Total Premium $2.2K" at bounding box center [784, 500] width 1161 height 21
click at [775, 575] on div "Carrier Berkley Management Protection" at bounding box center [784, 582] width 1193 height 56
click at [1113, 154] on span "View Details" at bounding box center [1087, 151] width 67 height 18
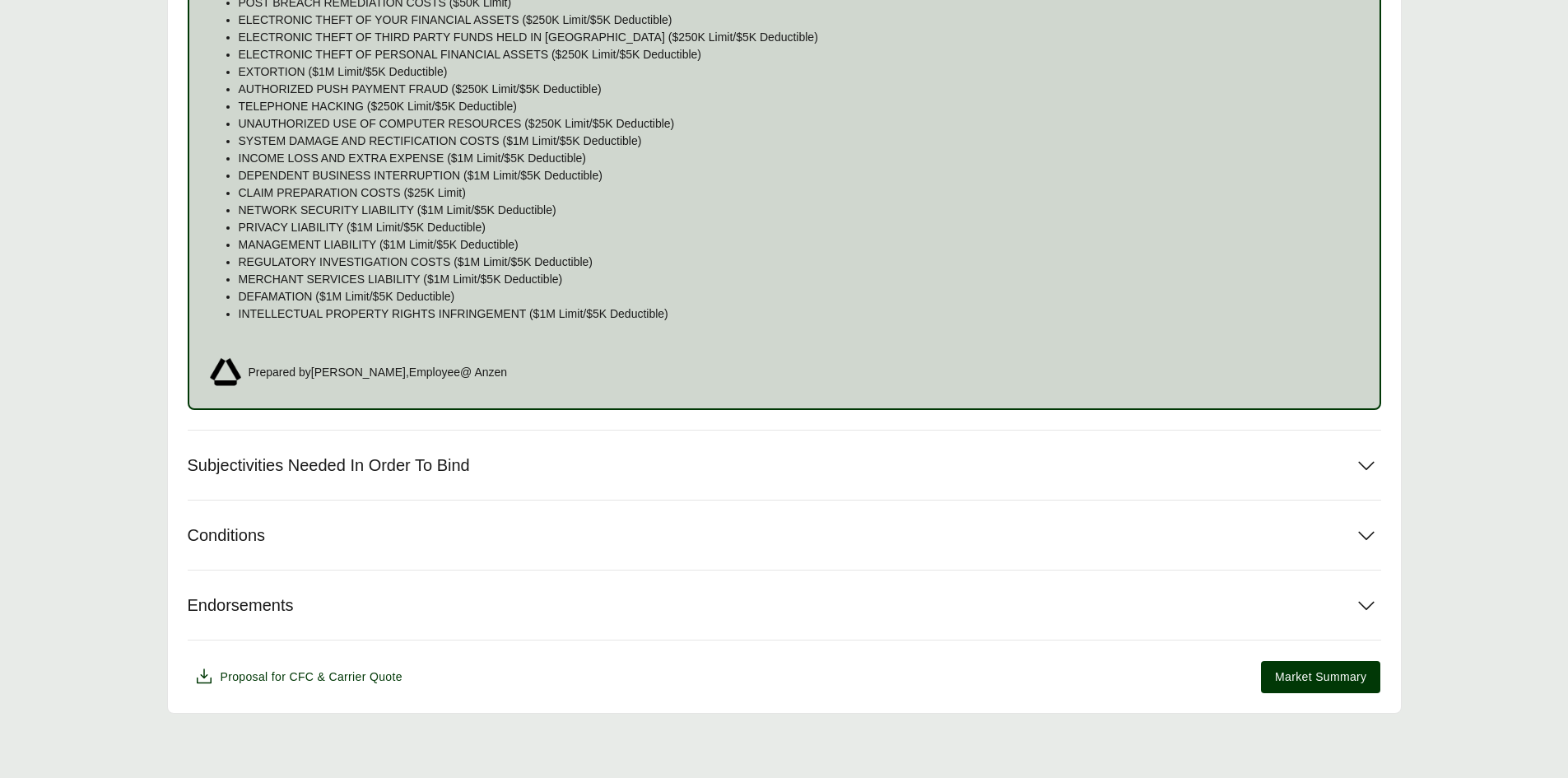
scroll to position [1169, 0]
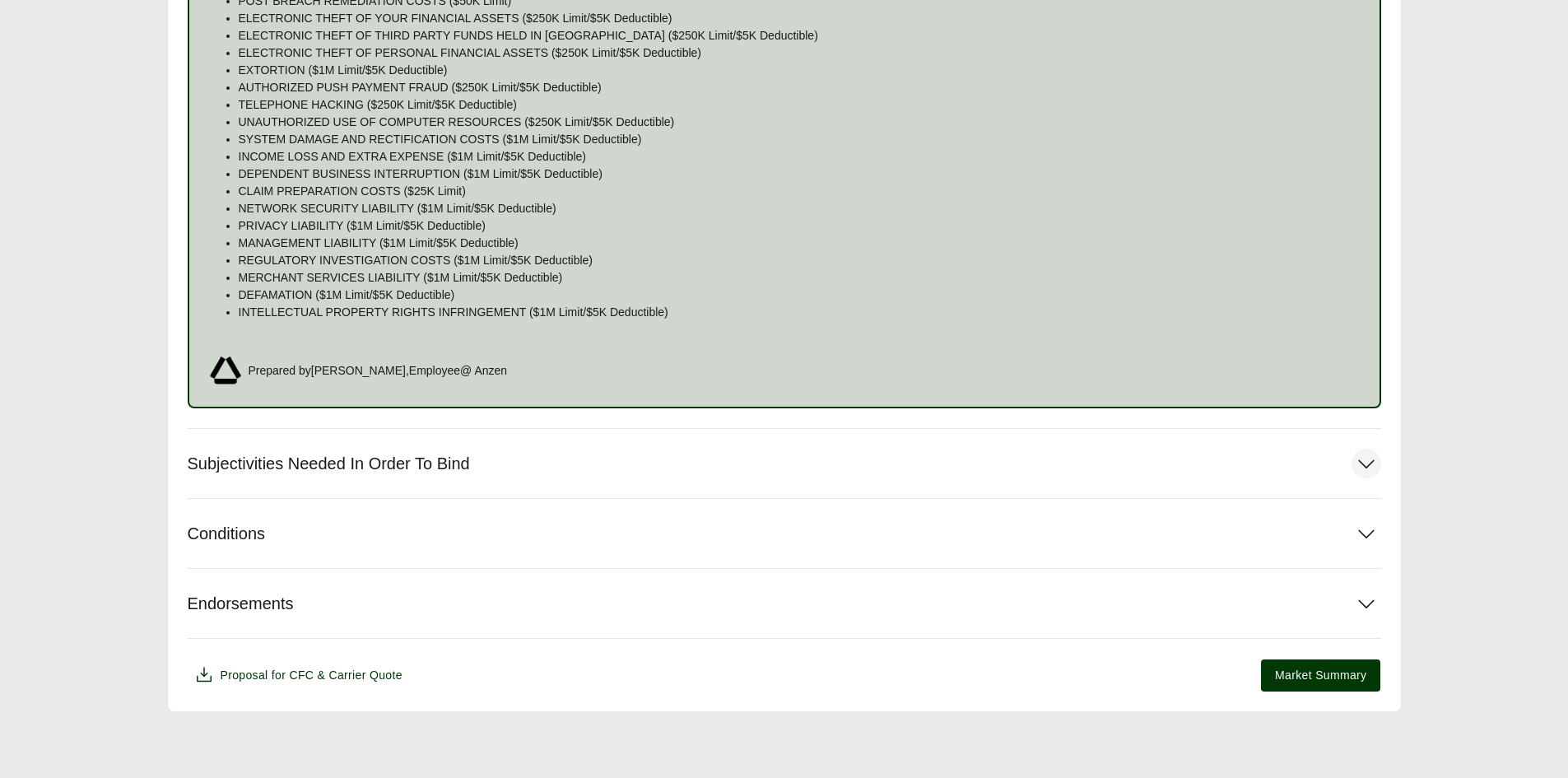
click at [1371, 462] on icon at bounding box center [1366, 465] width 16 height 9
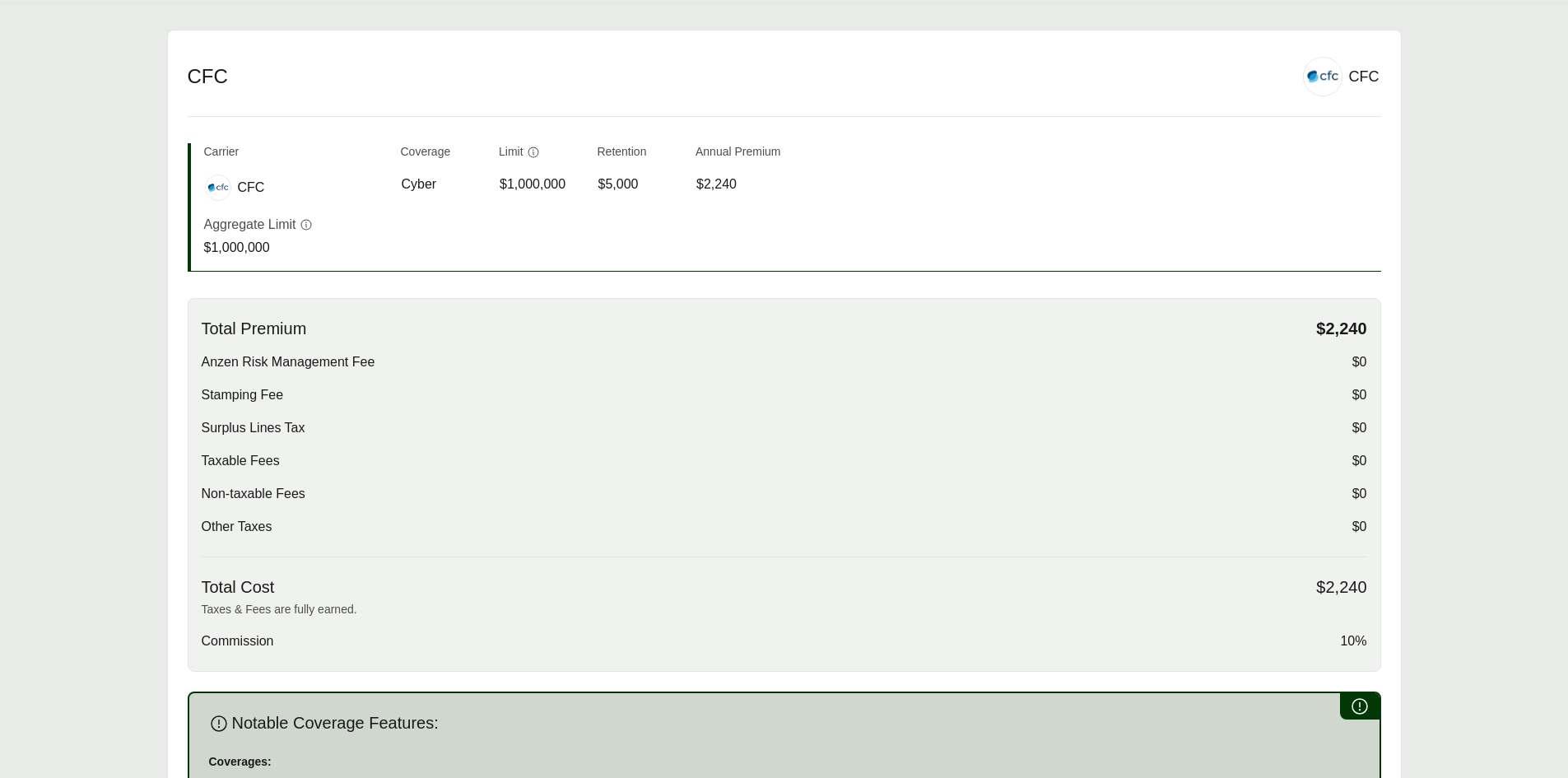
scroll to position [247, 0]
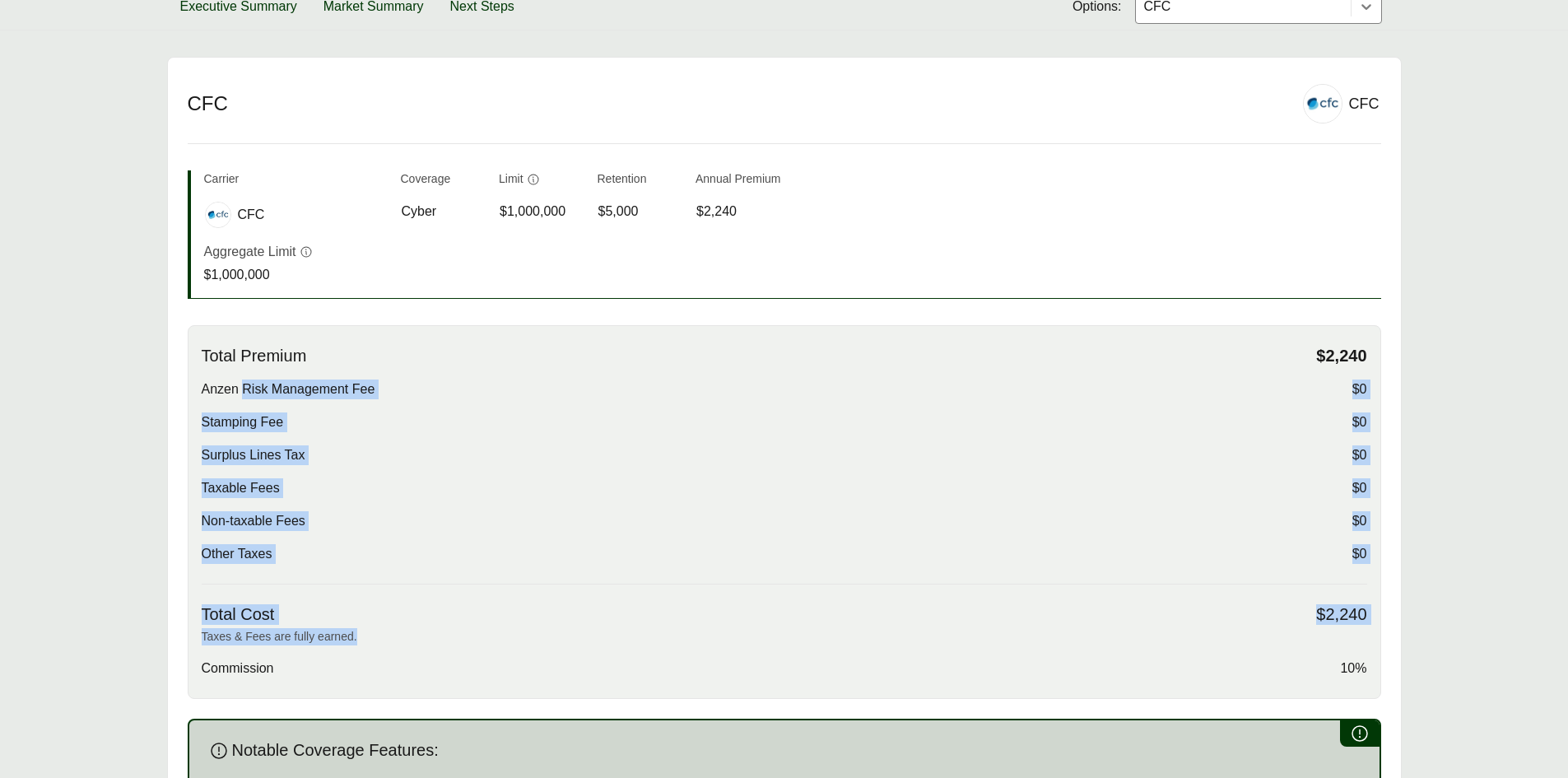
drag, startPoint x: 242, startPoint y: 385, endPoint x: 1328, endPoint y: 639, distance: 1115.3
click at [1328, 639] on div "Total Premium $2,240 Anzen Risk Management Fee $0 Stamping Fee $0 Surplus Lines…" at bounding box center [784, 512] width 1193 height 374
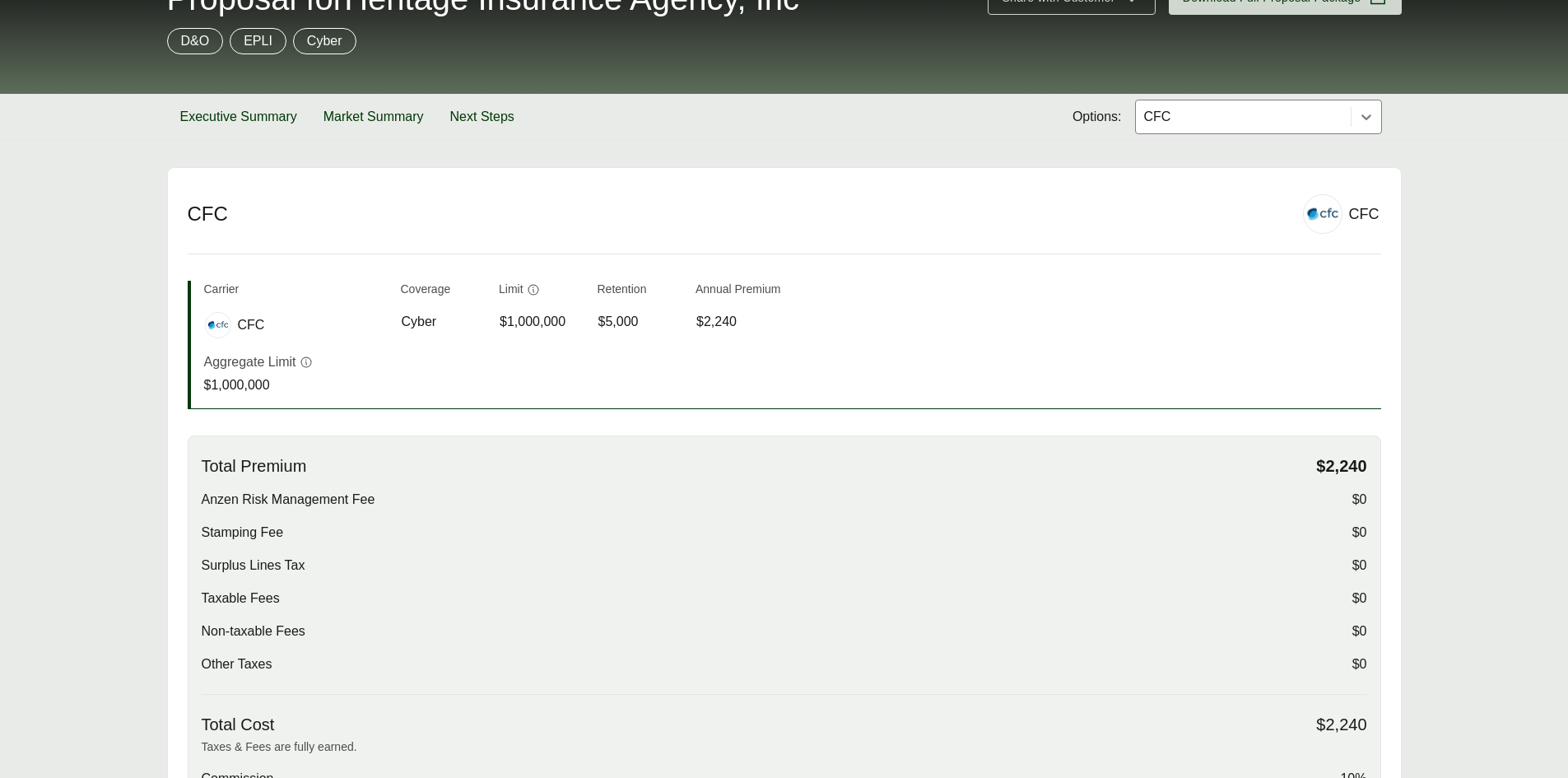
scroll to position [0, 0]
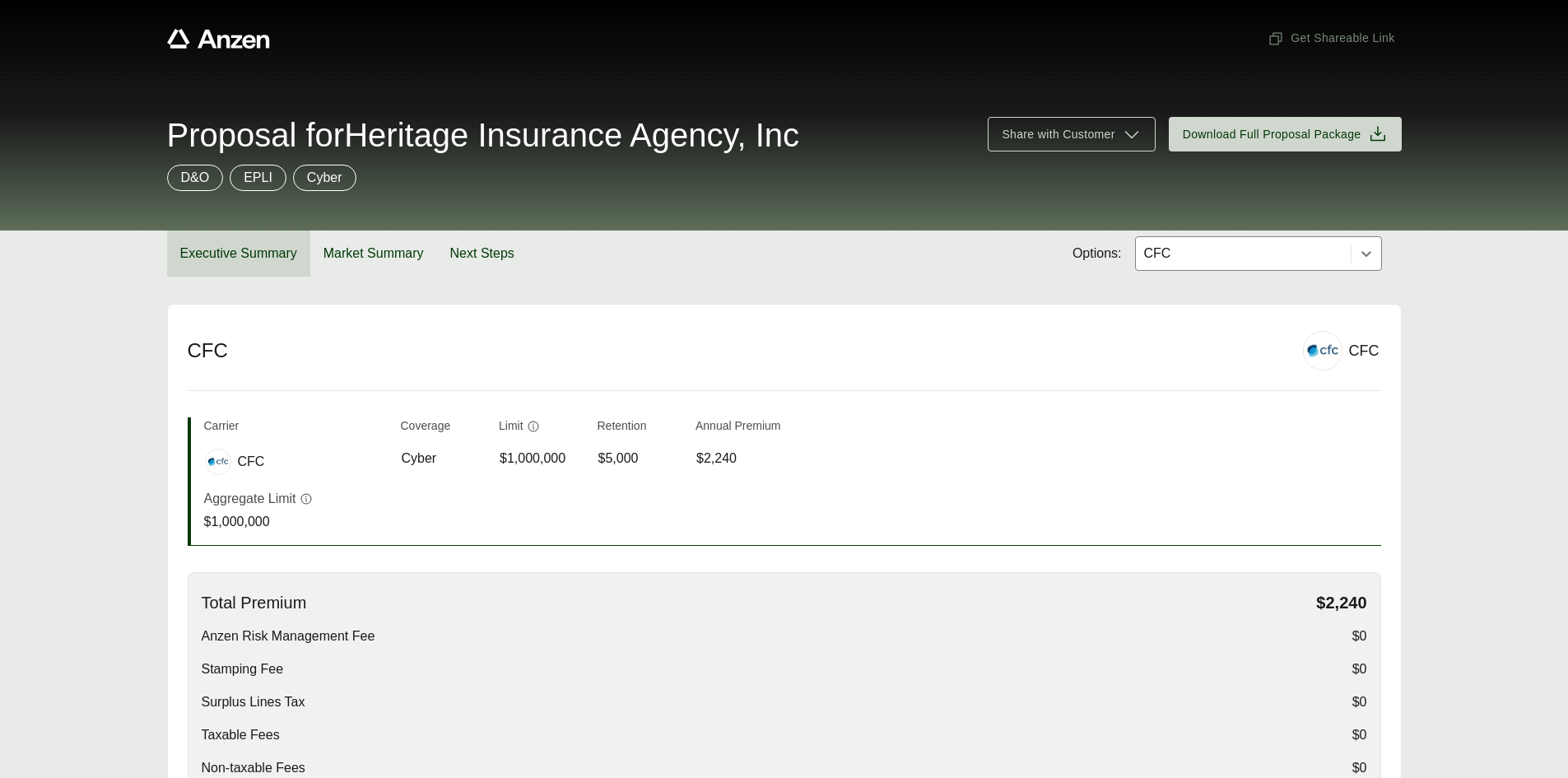
click at [247, 258] on button "Executive Summary" at bounding box center [238, 253] width 143 height 46
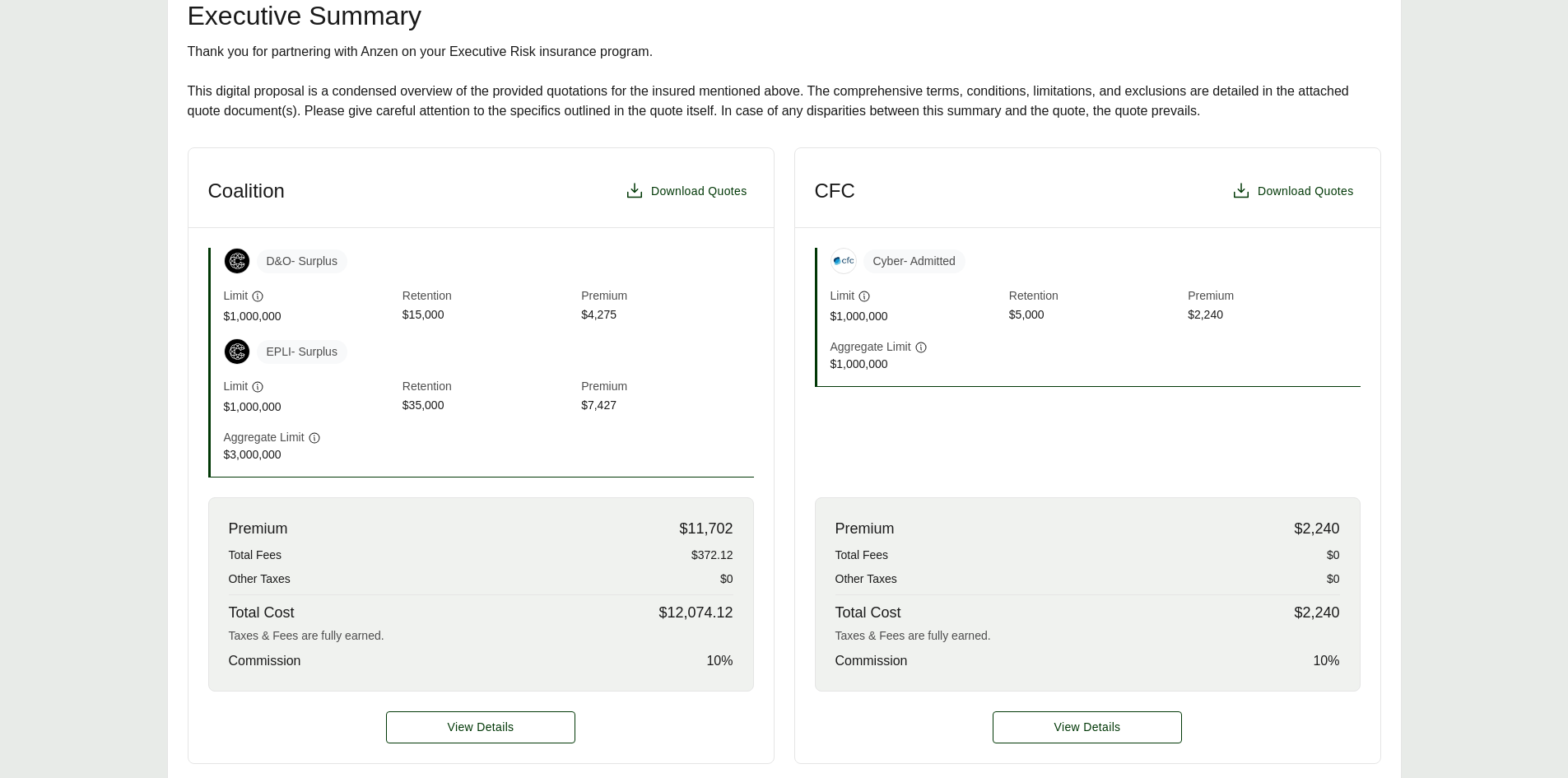
scroll to position [329, 0]
click at [855, 259] on div "Cyber - Admitted" at bounding box center [1095, 260] width 530 height 26
click at [1034, 260] on div "Cyber - Admitted" at bounding box center [1095, 260] width 530 height 26
click at [1031, 233] on div "Cyber - Admitted Limit $1,000,000 Retention $5,000 Premium $2,240 Aggregate Lim…" at bounding box center [1088, 317] width 586 height 179
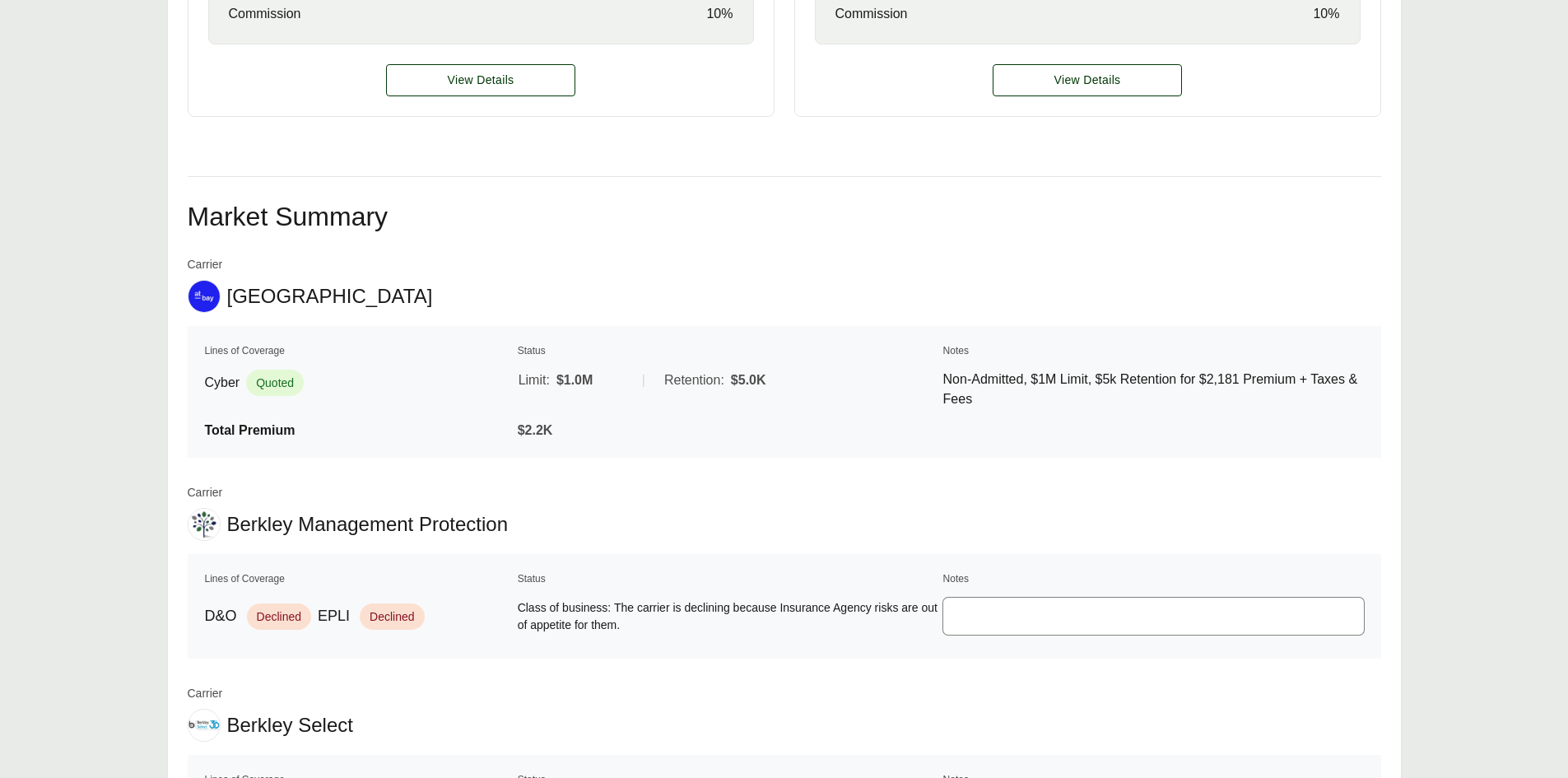
scroll to position [988, 0]
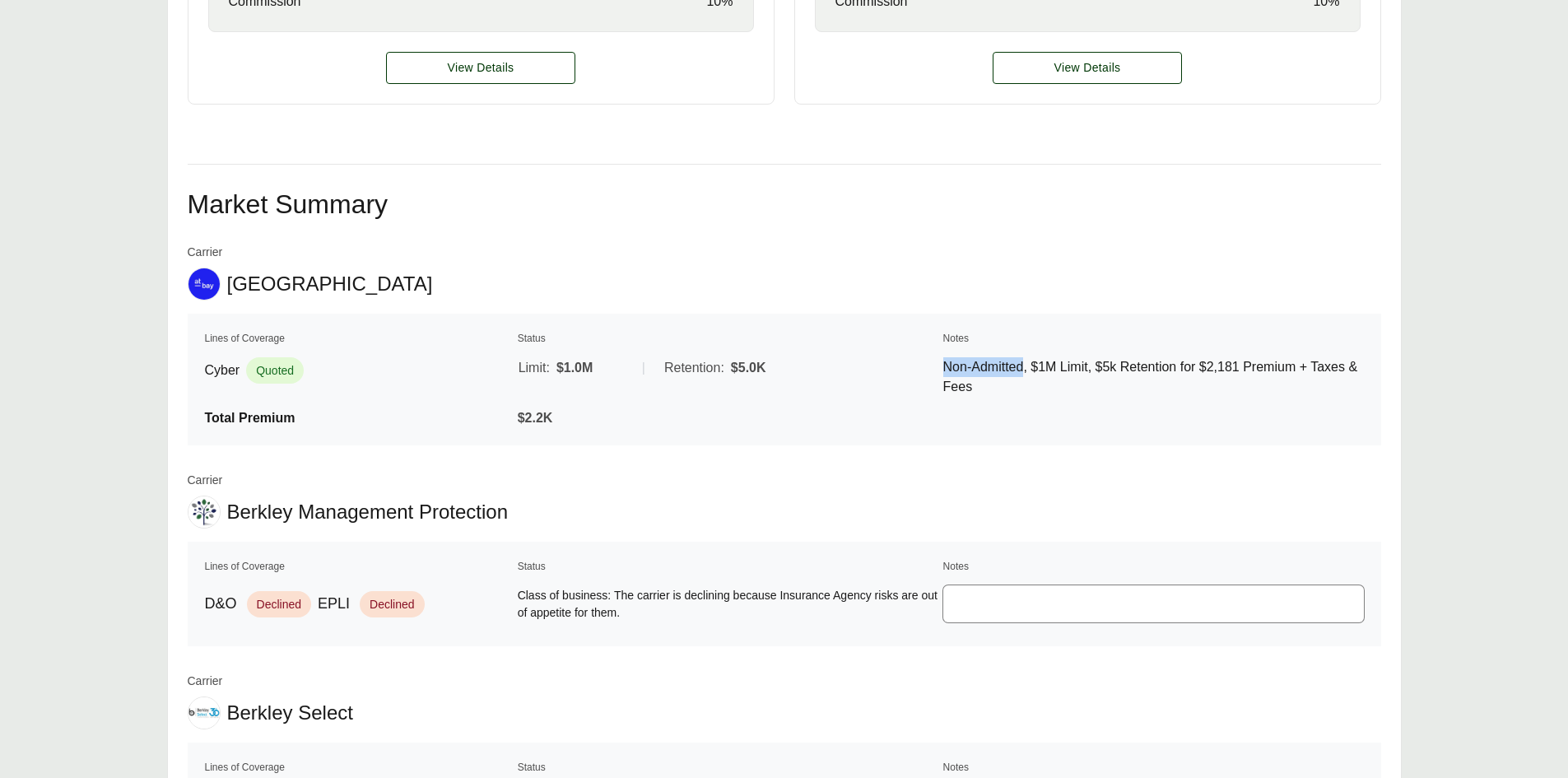
drag, startPoint x: 931, startPoint y: 363, endPoint x: 1022, endPoint y: 362, distance: 91.0
click at [1022, 362] on tr "Cyber Quoted Limit: $1.0M | Retention: $5.0K Non-Admitted, $1M Limit, $5k Reten…" at bounding box center [784, 378] width 1161 height 55
click at [1019, 413] on td at bounding box center [1154, 418] width 422 height 21
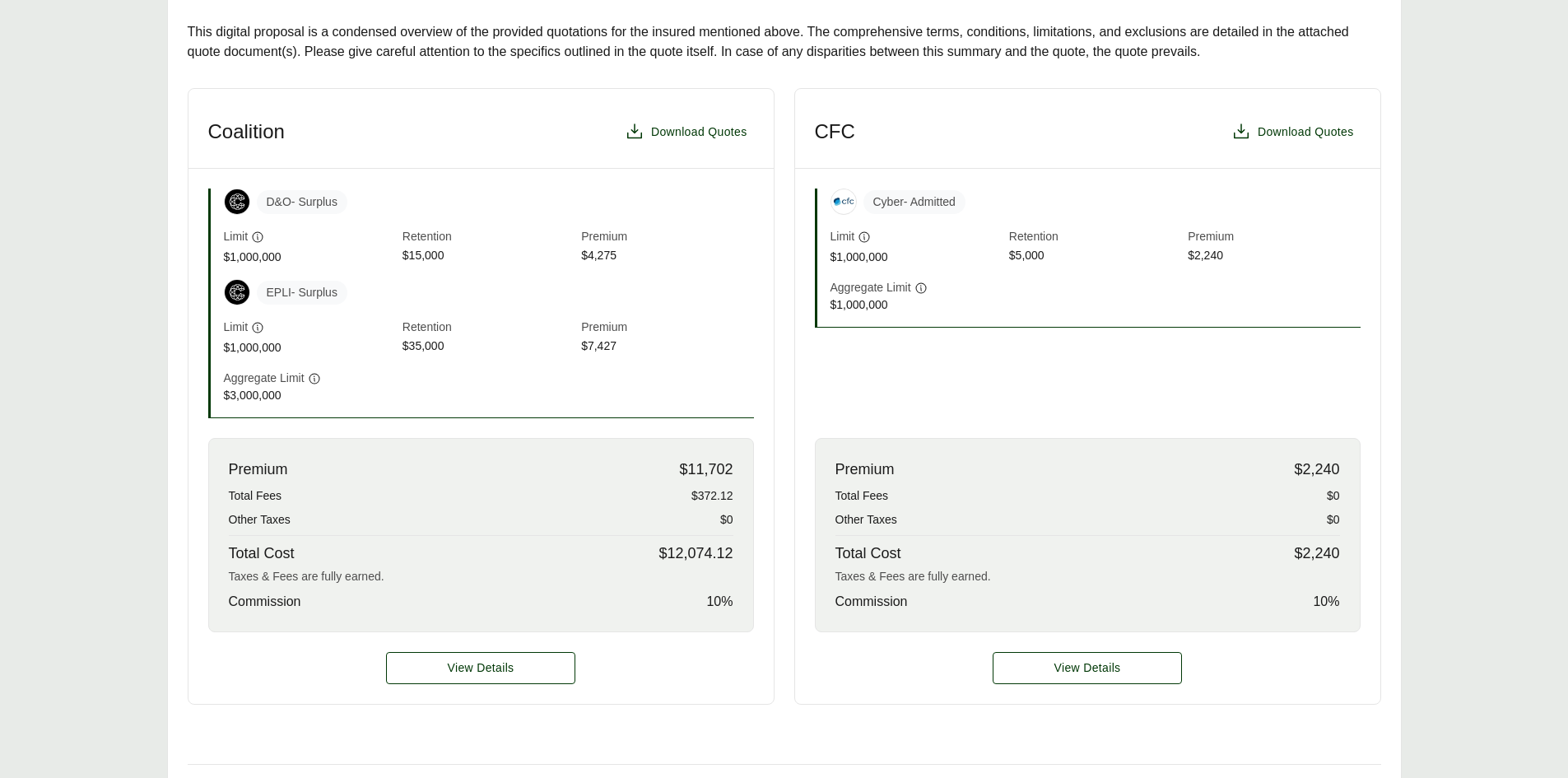
scroll to position [412, 0]
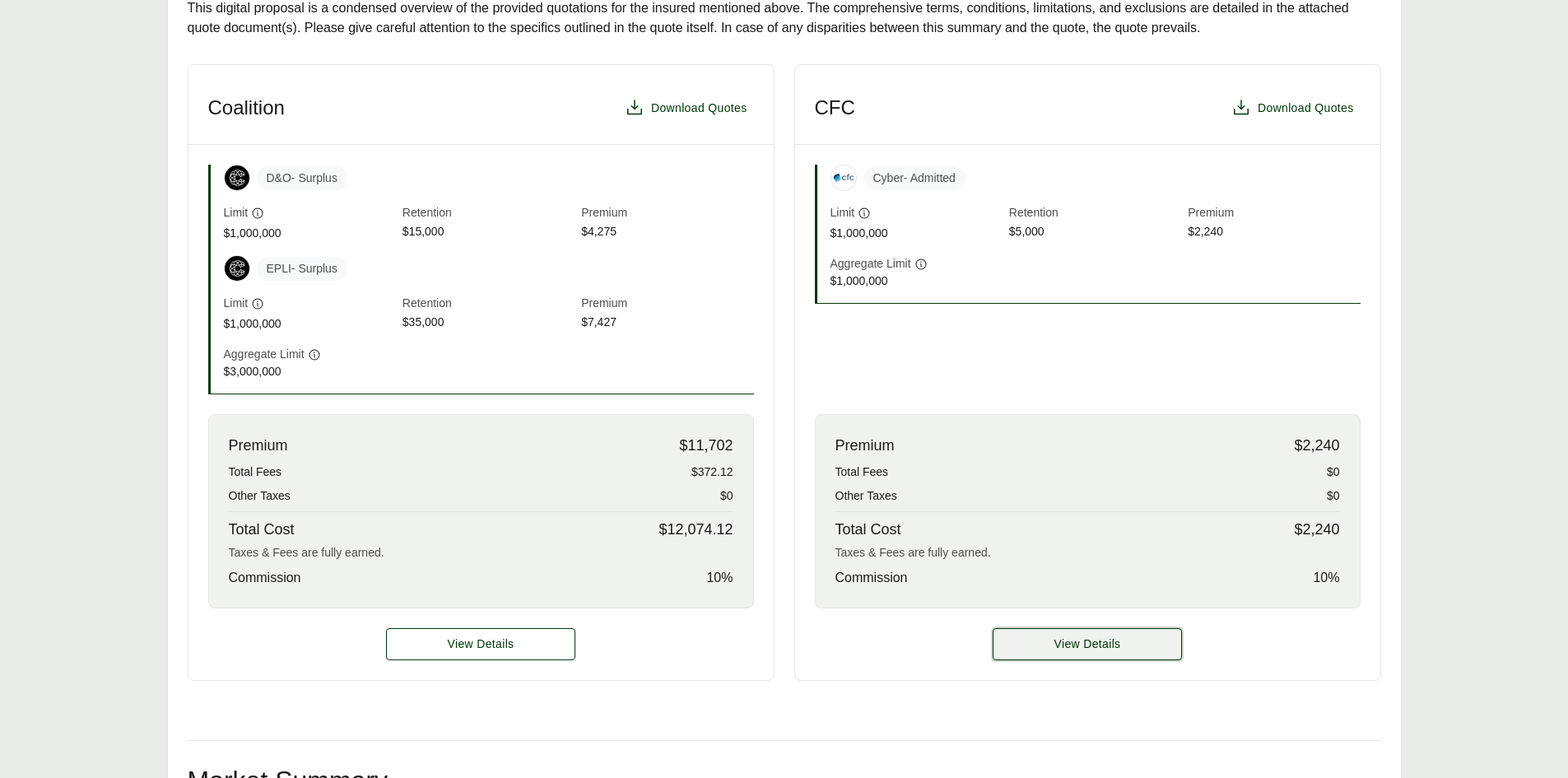
click at [1120, 629] on button "View Details" at bounding box center [1086, 644] width 190 height 32
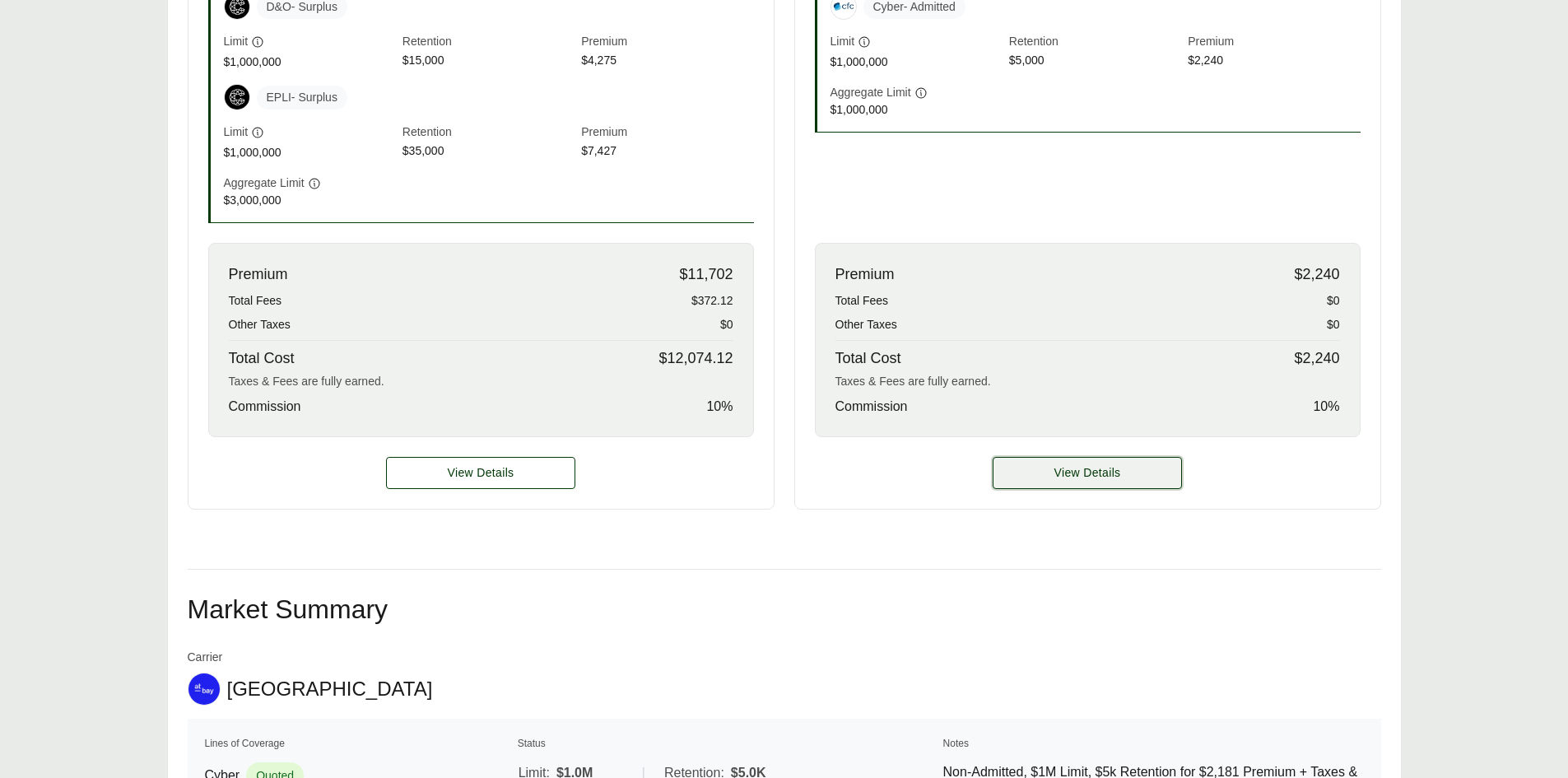
scroll to position [659, 0]
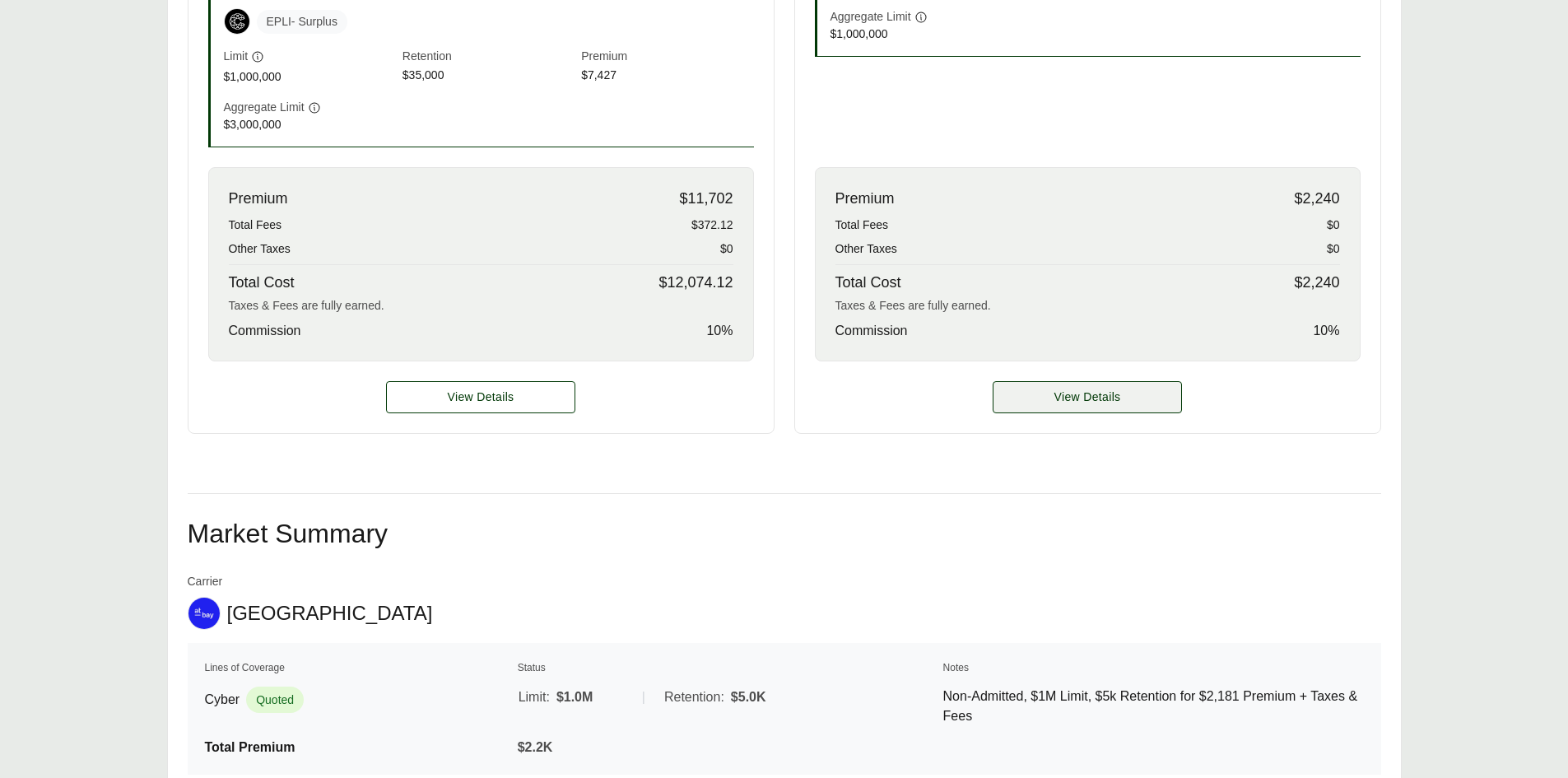
click at [1077, 391] on span "View Details" at bounding box center [1087, 397] width 67 height 18
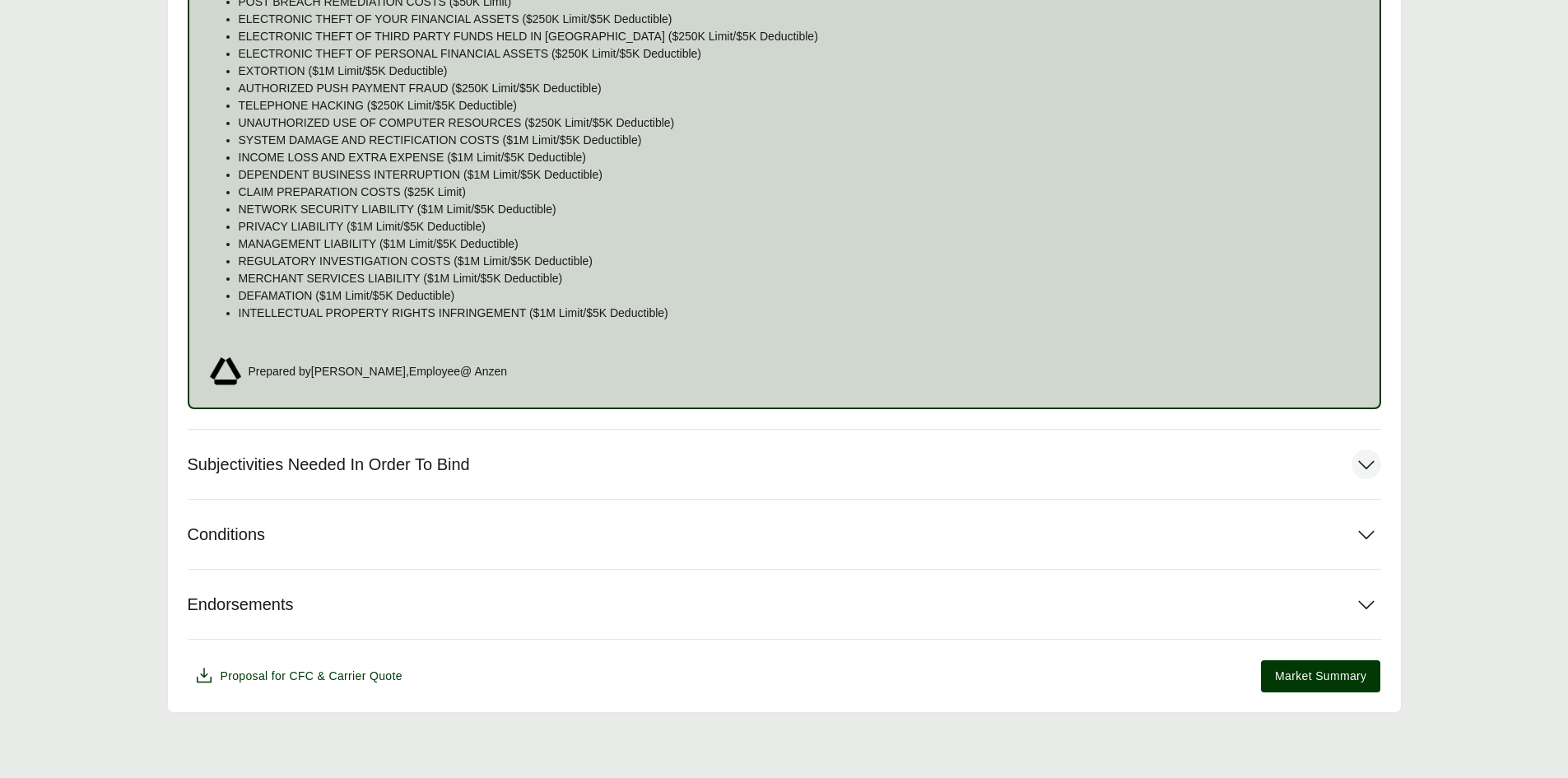
scroll to position [1169, 0]
click at [1375, 464] on icon at bounding box center [1366, 464] width 30 height 30
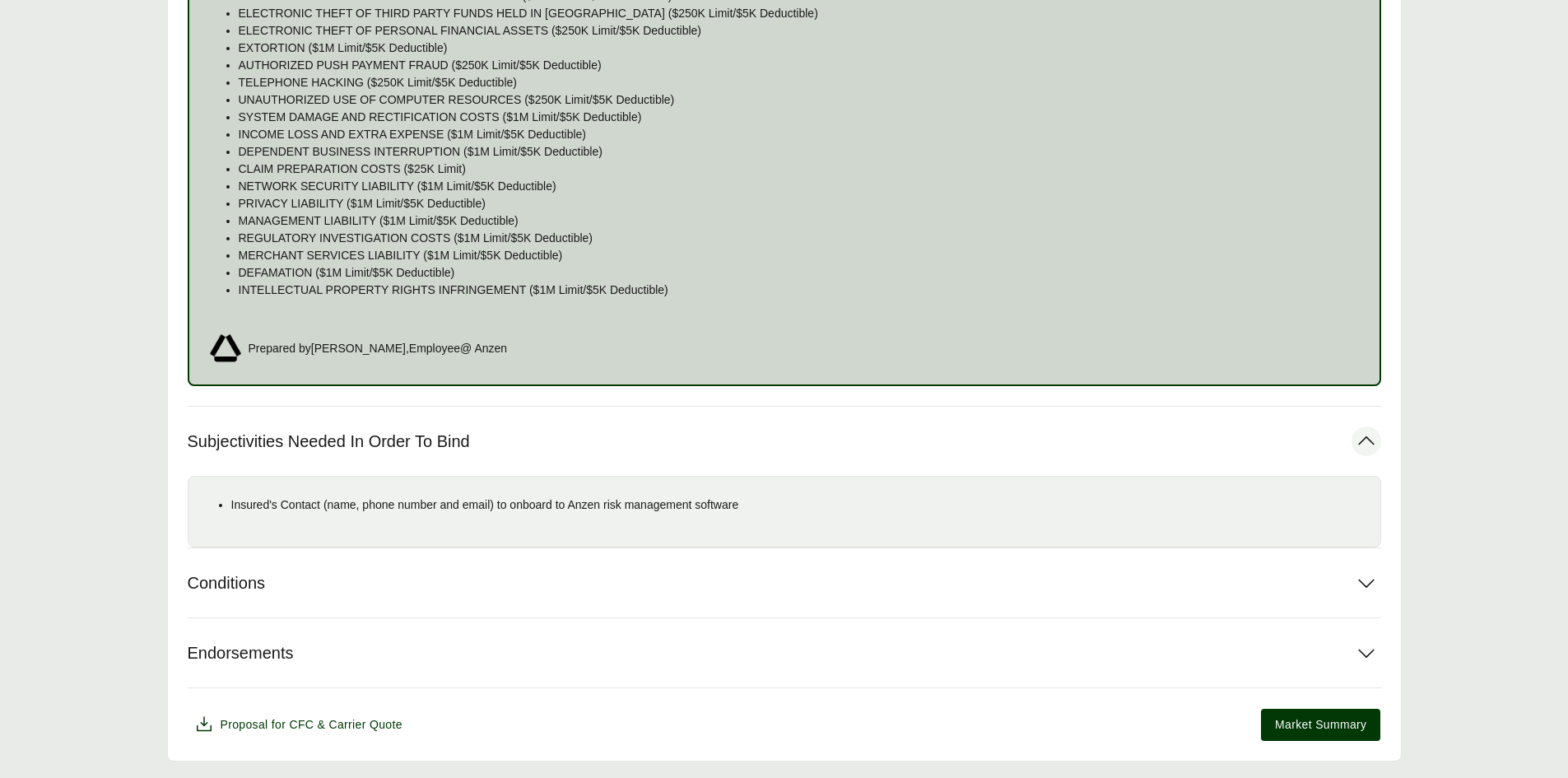
scroll to position [1240, 0]
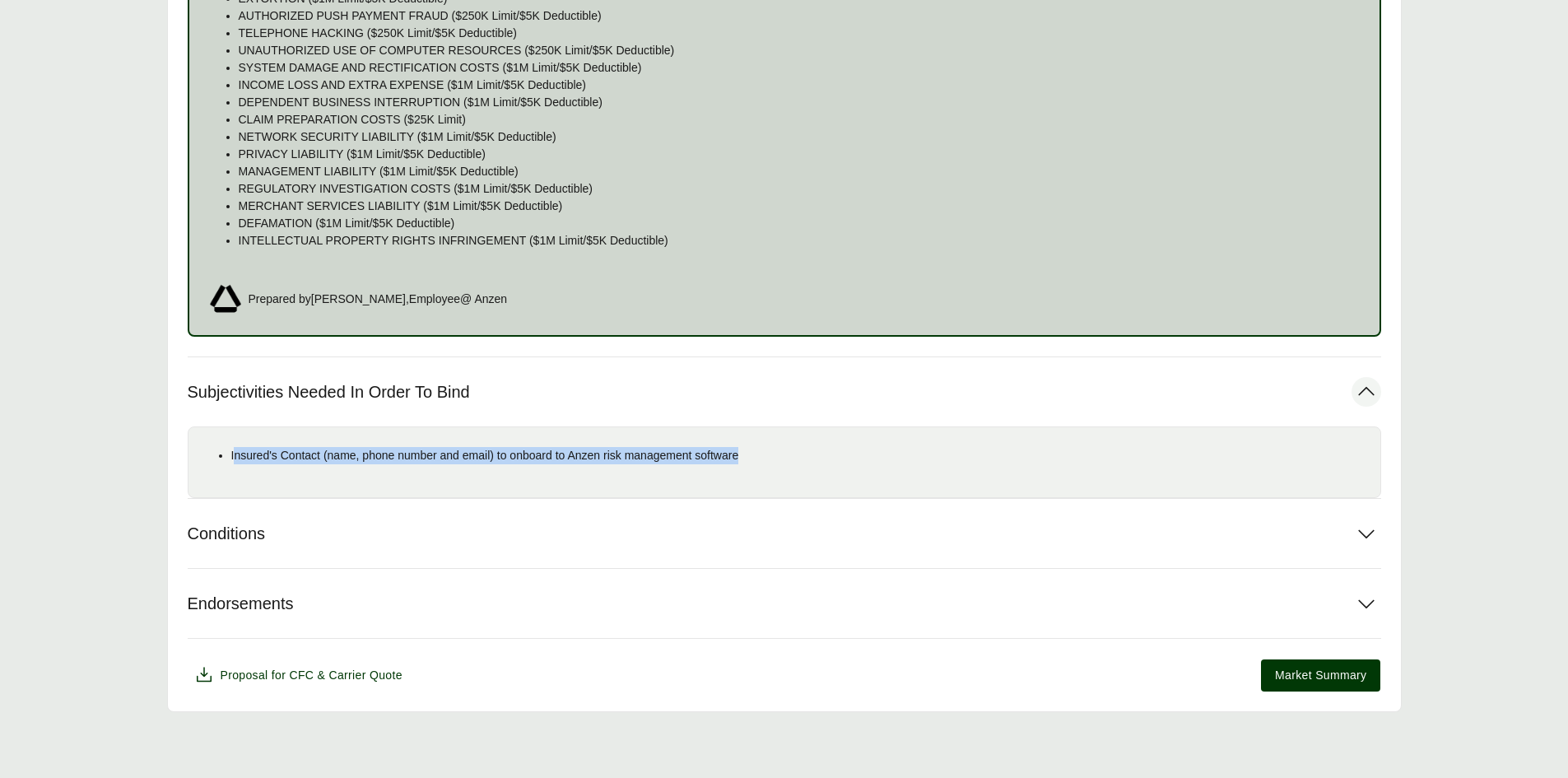
drag, startPoint x: 754, startPoint y: 457, endPoint x: 232, endPoint y: 459, distance: 522.0
click at [232, 459] on p "Insured's Contact (name, phone number and email) to onboard to Anzen risk manag…" at bounding box center [799, 456] width 1136 height 18
click at [1373, 602] on icon at bounding box center [1366, 603] width 30 height 30
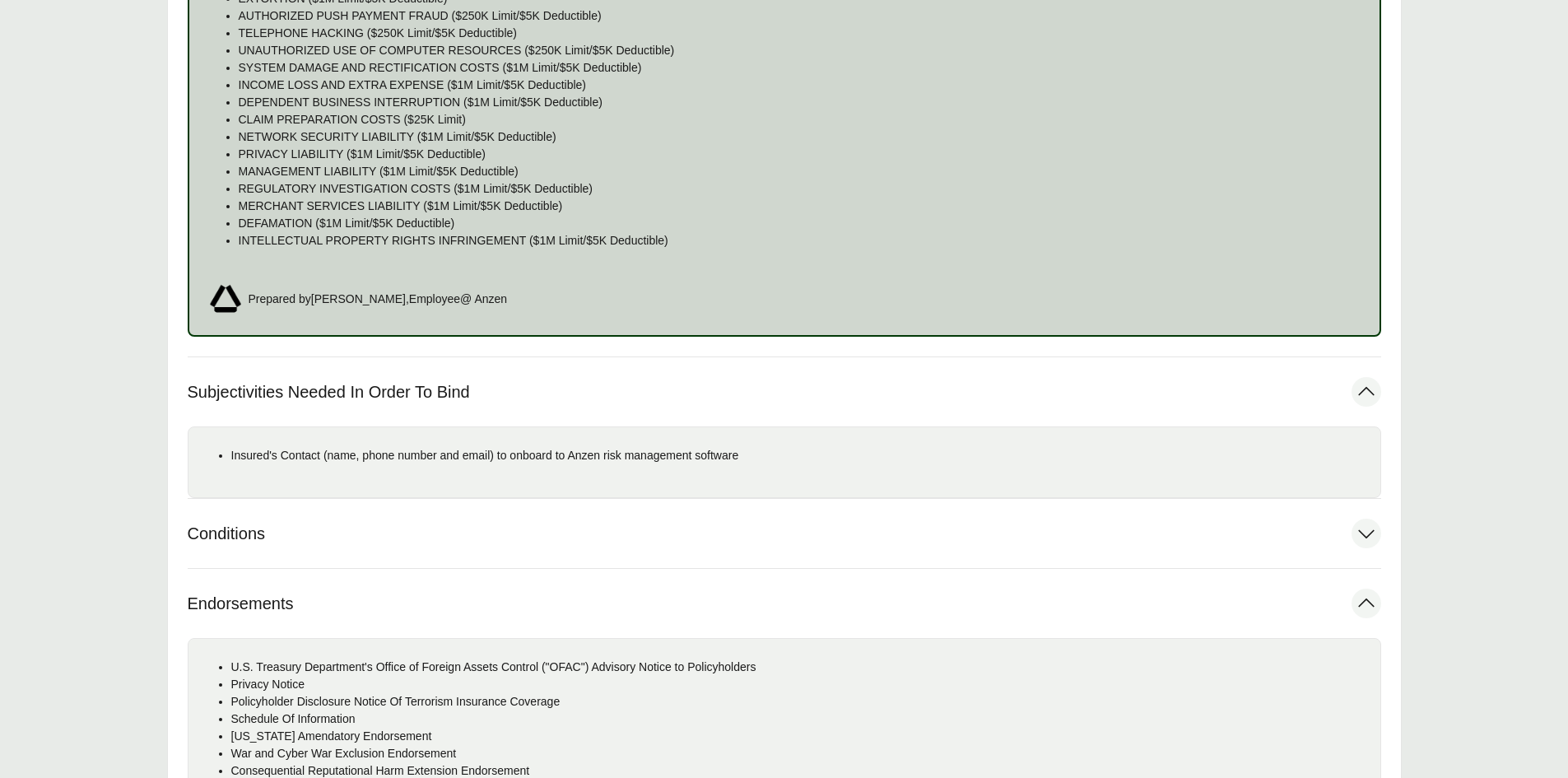
click at [1358, 541] on icon at bounding box center [1366, 534] width 30 height 30
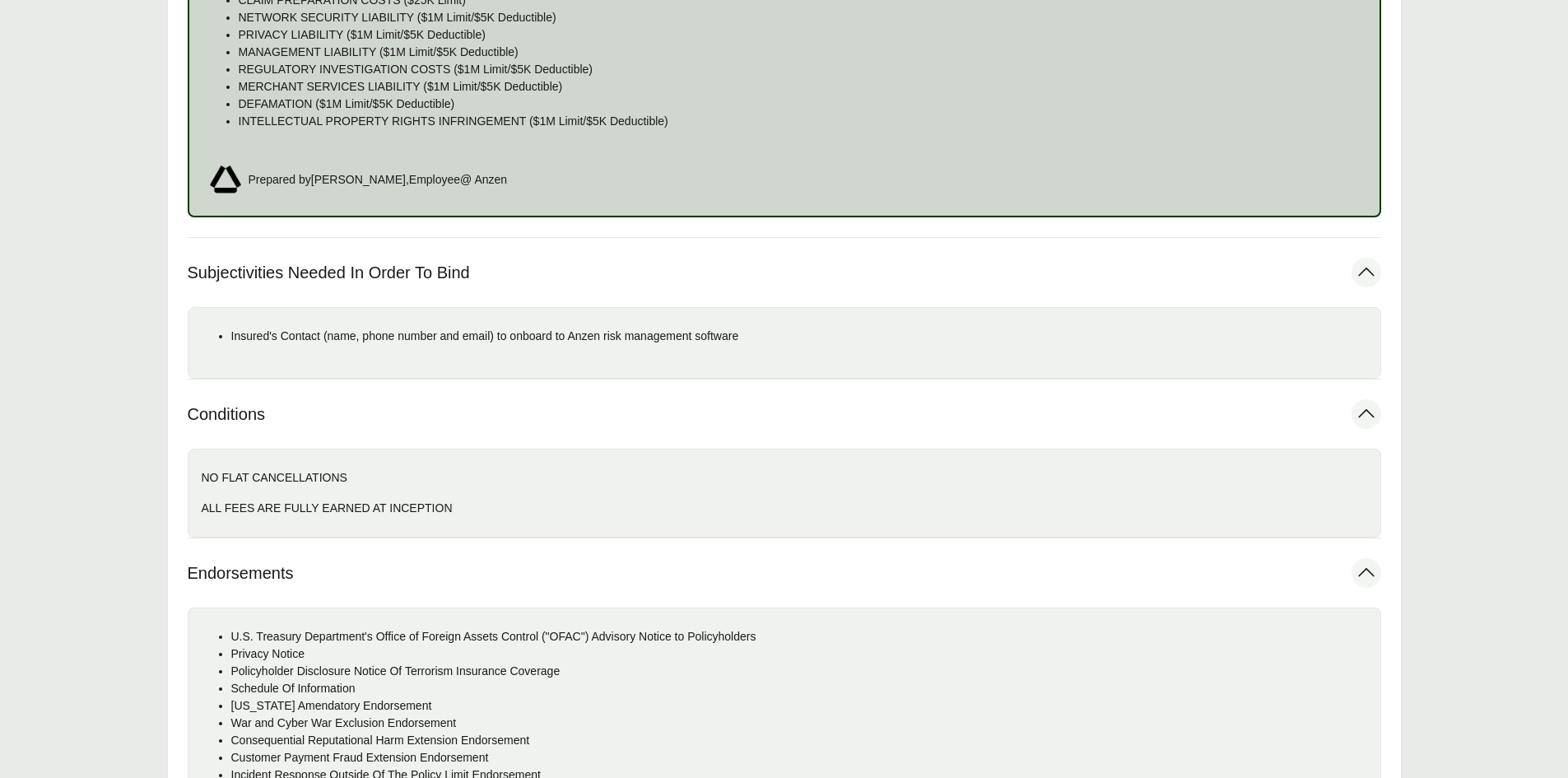
scroll to position [1591, 0]
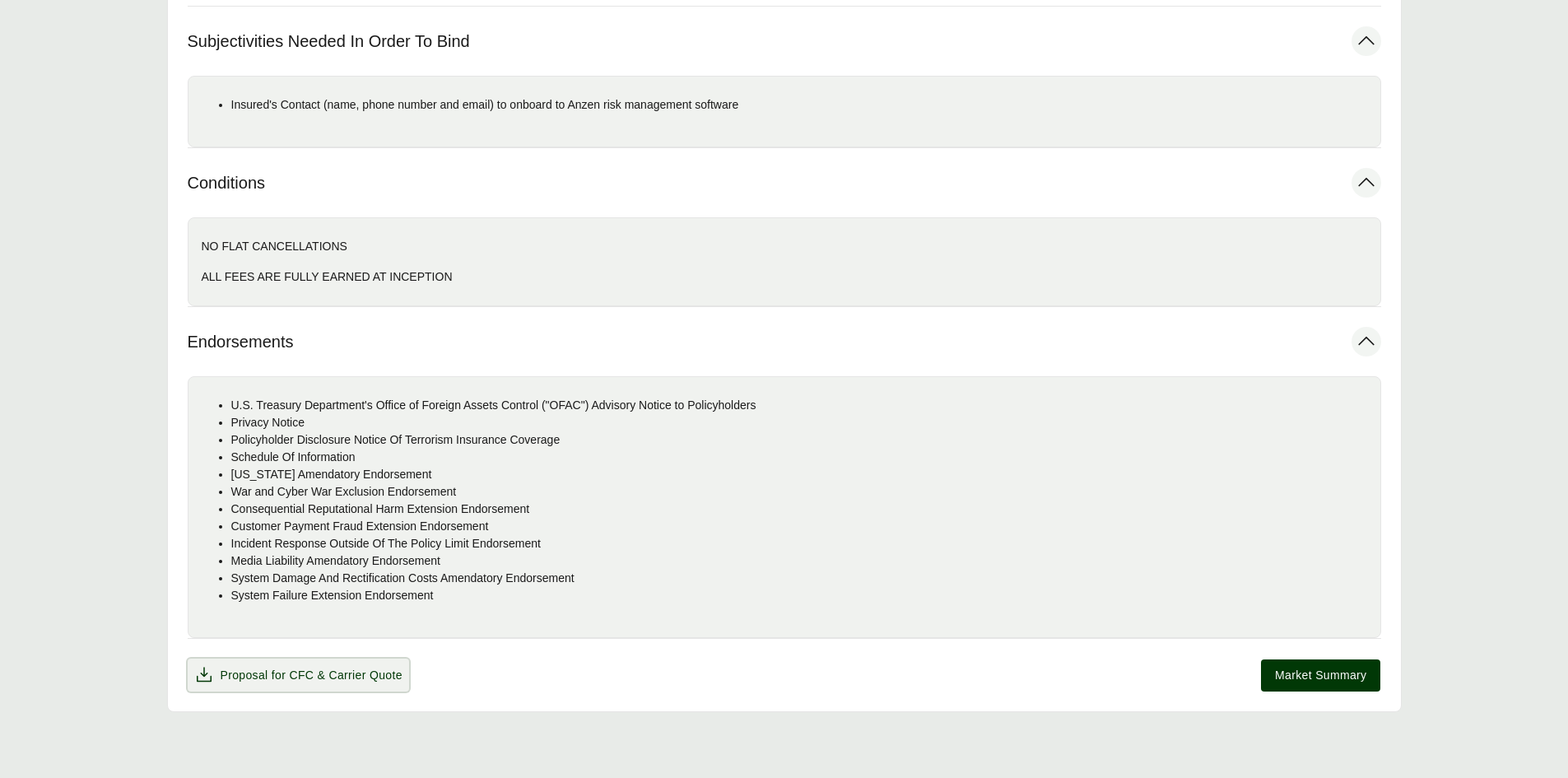
click at [275, 677] on span "Proposal for CFC & Carrier Quote" at bounding box center [311, 676] width 182 height 18
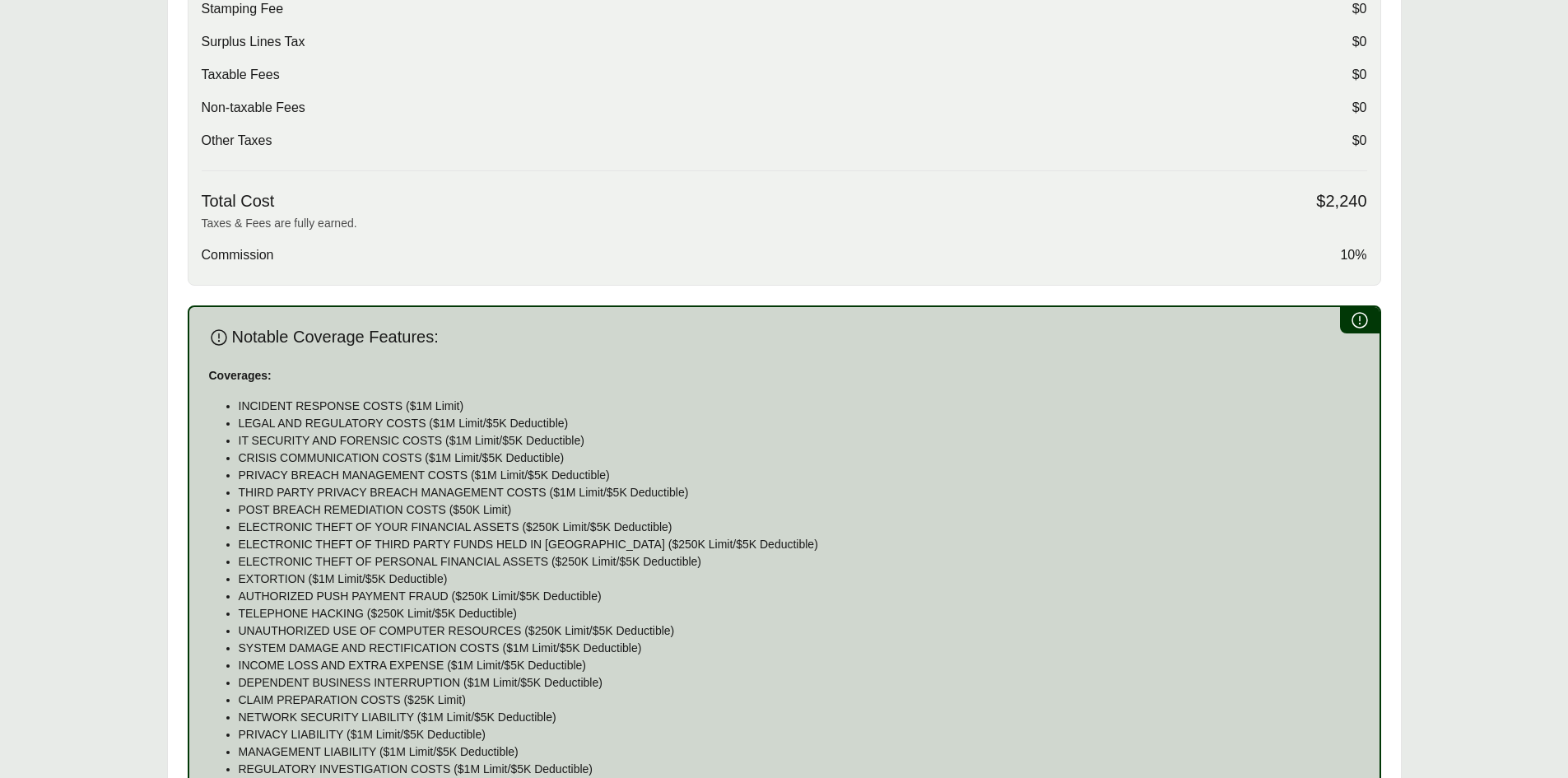
scroll to position [685, 0]
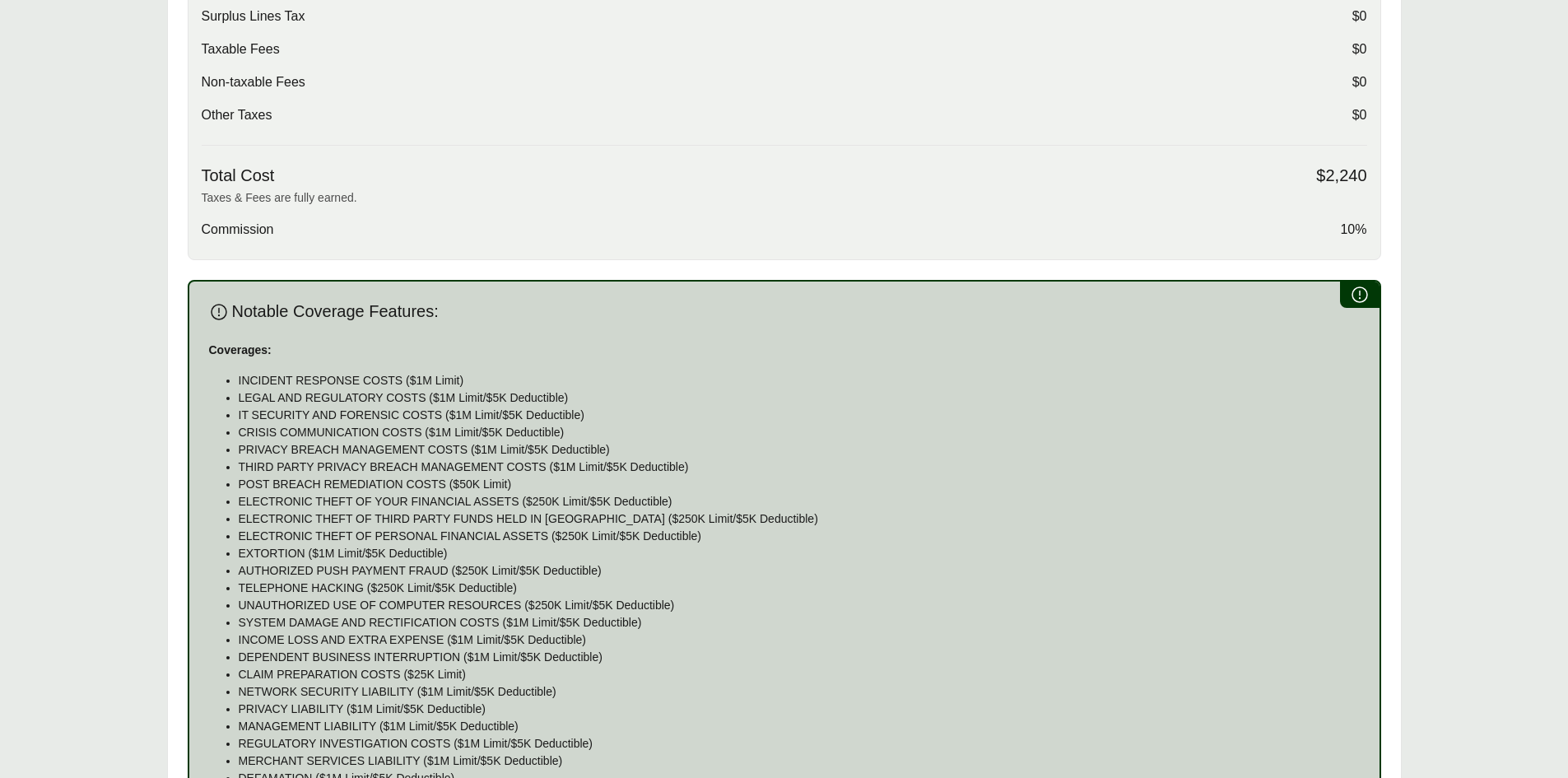
click at [1375, 289] on div "Notable Coverage Features: Coverages: INCIDENT RESPONSE COSTS ($1M Limit) LEGAL…" at bounding box center [784, 585] width 1193 height 611
click at [1172, 355] on div "Notable Coverage Features: Coverages: INCIDENT RESPONSE COSTS ($1M Limit) LEGAL…" at bounding box center [784, 585] width 1193 height 611
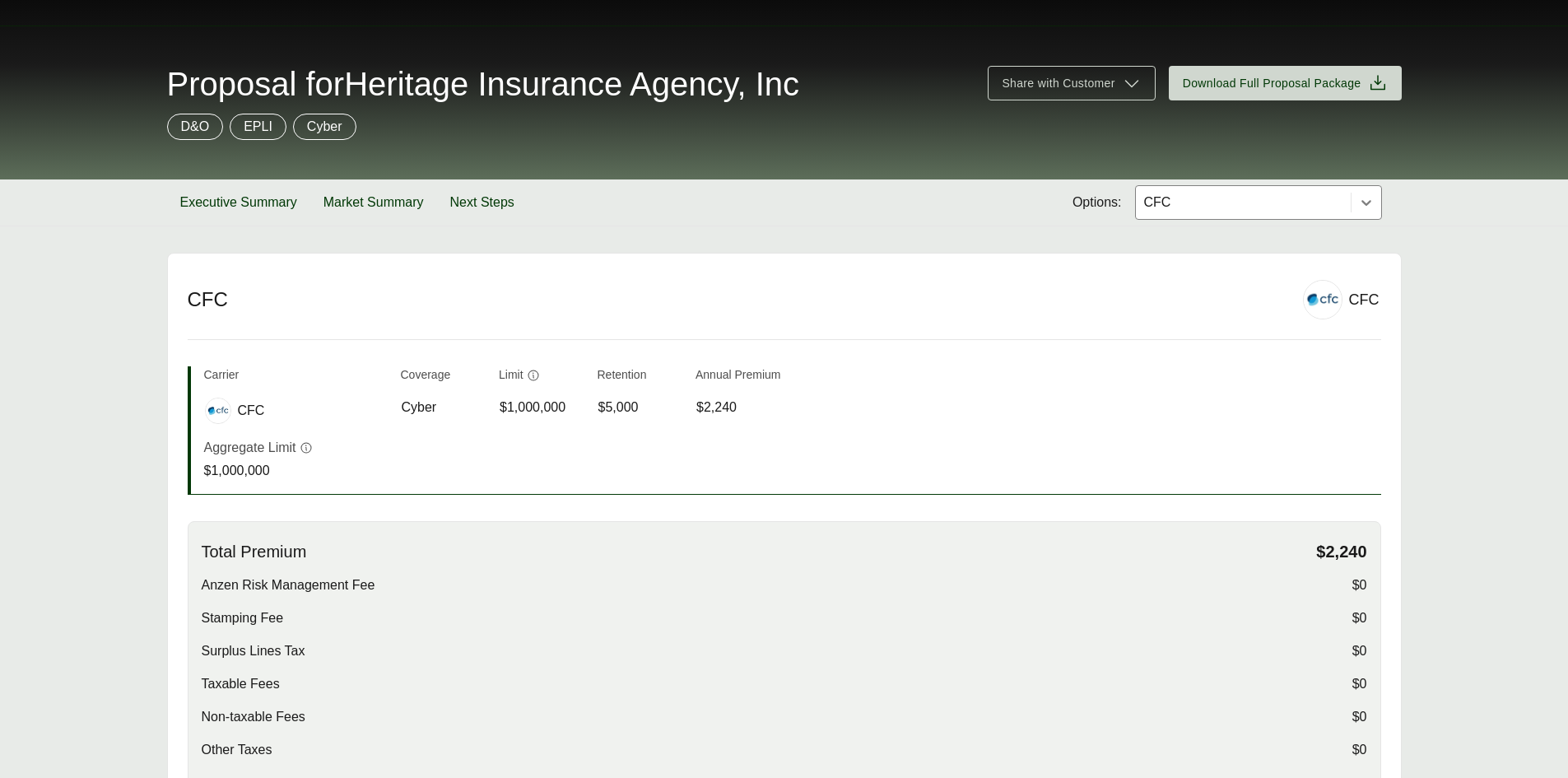
scroll to position [0, 0]
